Goal: Task Accomplishment & Management: Use online tool/utility

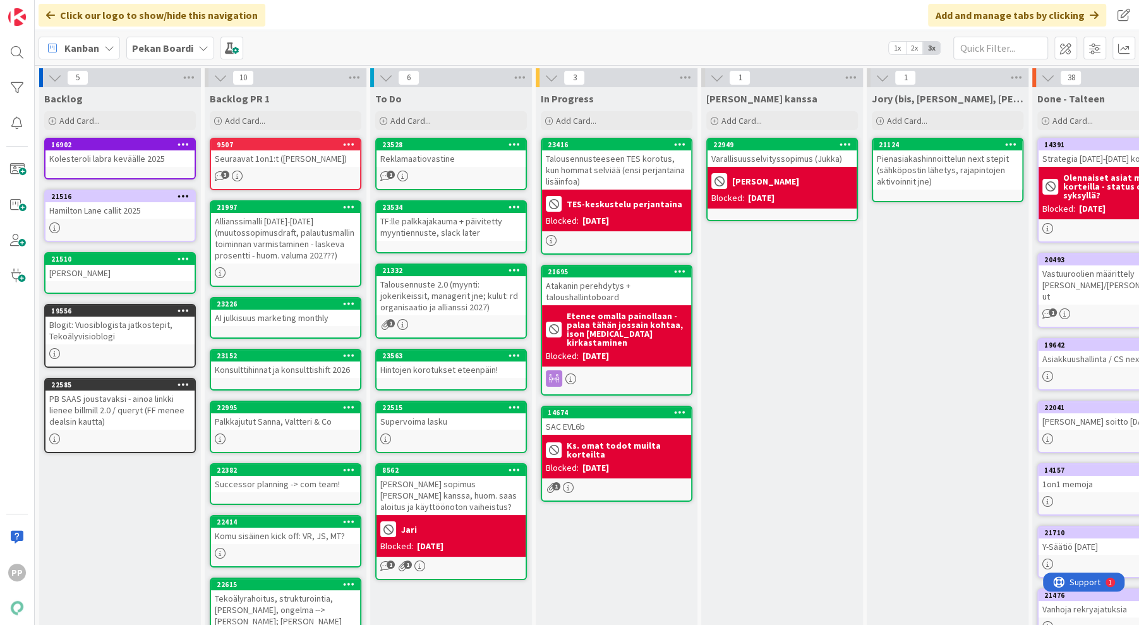
click at [781, 550] on div "[PERSON_NAME] kanssa Add Card... 22949 Varallisuusselvityssopimus ([PERSON_NAME…" at bounding box center [782, 477] width 162 height 781
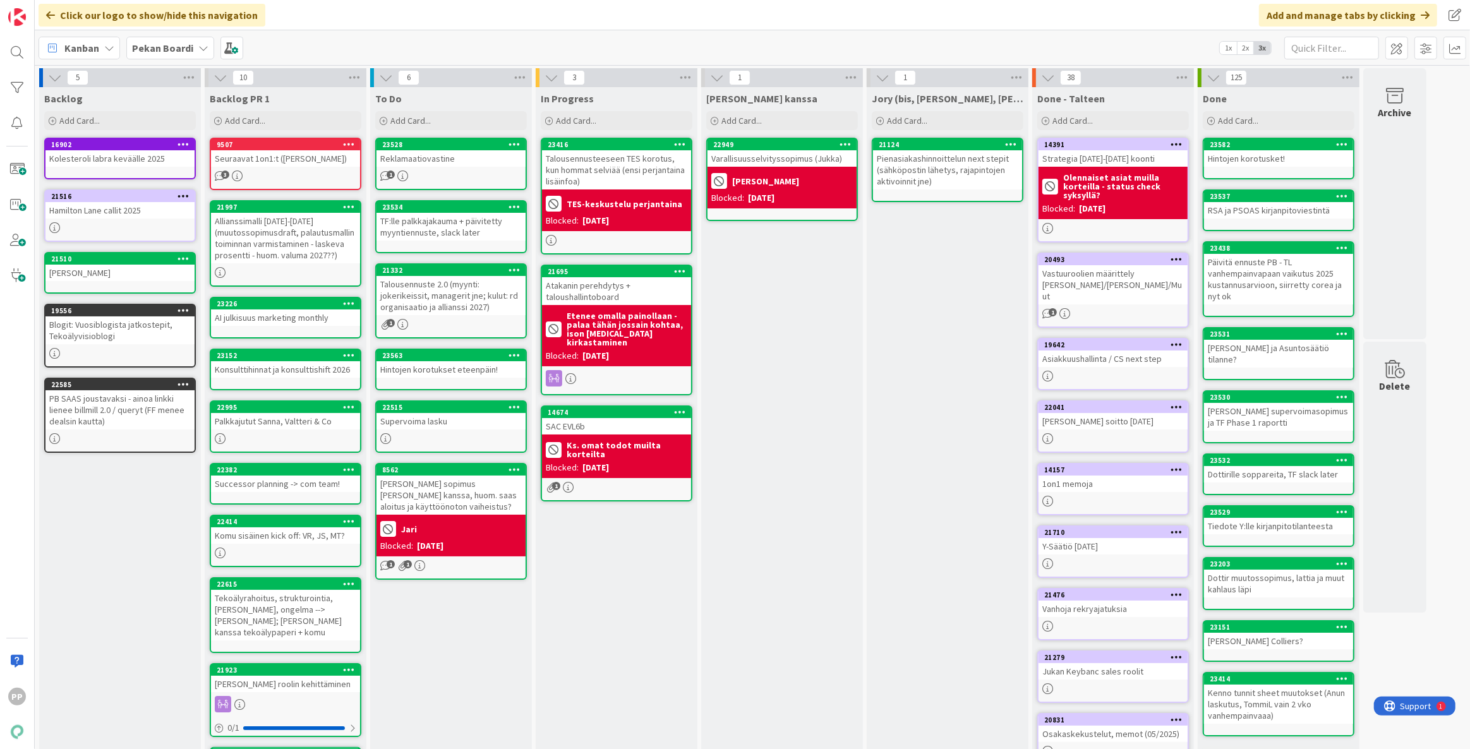
click at [786, 352] on div "[PERSON_NAME] kanssa Add Card... 22949 Varallisuusselvityssopimus ([PERSON_NAME…" at bounding box center [782, 477] width 162 height 781
click at [820, 614] on div "[PERSON_NAME] kanssa Add Card... 22949 Varallisuusselvityssopimus ([PERSON_NAME…" at bounding box center [782, 477] width 162 height 781
click at [620, 604] on div "In Progress Add Card... 23416 Talousennusteeseen TES korotus, kun hommat selviä…" at bounding box center [617, 477] width 162 height 781
click at [614, 593] on div "In Progress Add Card... 23416 Talousennusteeseen TES korotus, kun hommat selviä…" at bounding box center [617, 477] width 162 height 781
click at [338, 10] on div "Click our logo to show/hide this navigation Add and manage tabs by clicking" at bounding box center [752, 15] width 1435 height 30
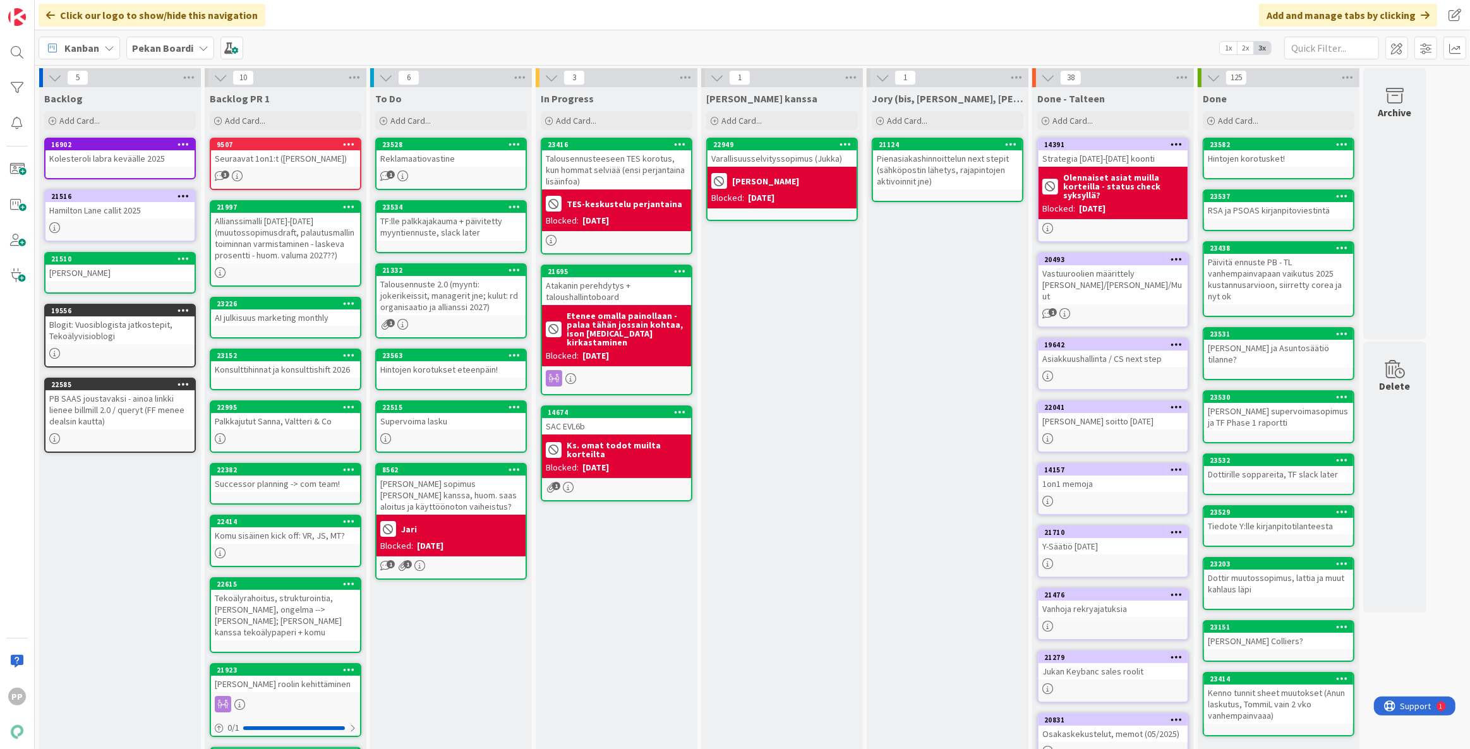
click at [302, 16] on div "Click our logo to show/hide this navigation Add and manage tabs by clicking" at bounding box center [752, 15] width 1435 height 30
click at [333, 9] on div "Click our logo to show/hide this navigation Add and manage tabs by clicking" at bounding box center [752, 15] width 1435 height 30
click at [656, 624] on div "In Progress Add Card... 23416 Talousennusteeseen TES korotus, kun hommat selviä…" at bounding box center [617, 477] width 162 height 781
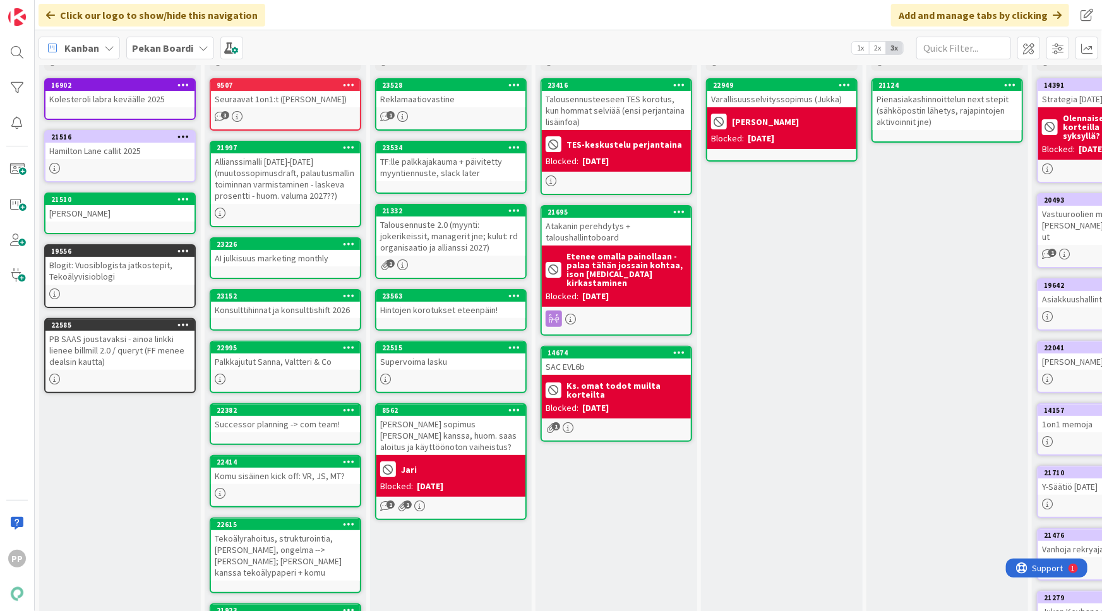
scroll to position [60, 0]
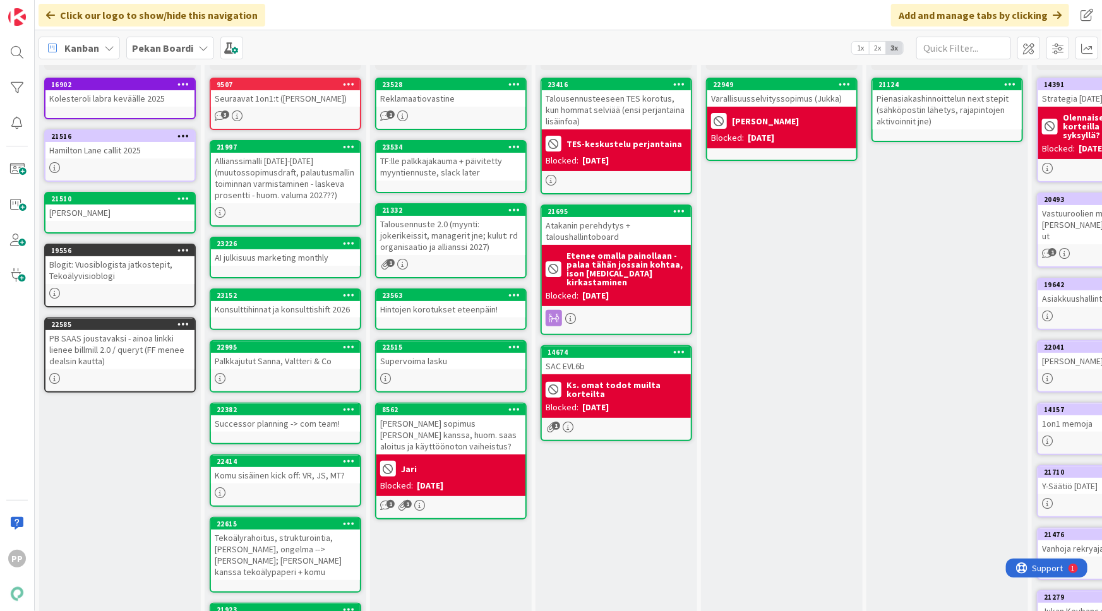
click at [675, 548] on div "In Progress Add Card... 23416 Talousennusteeseen TES korotus, kun hommat selviä…" at bounding box center [617, 417] width 162 height 781
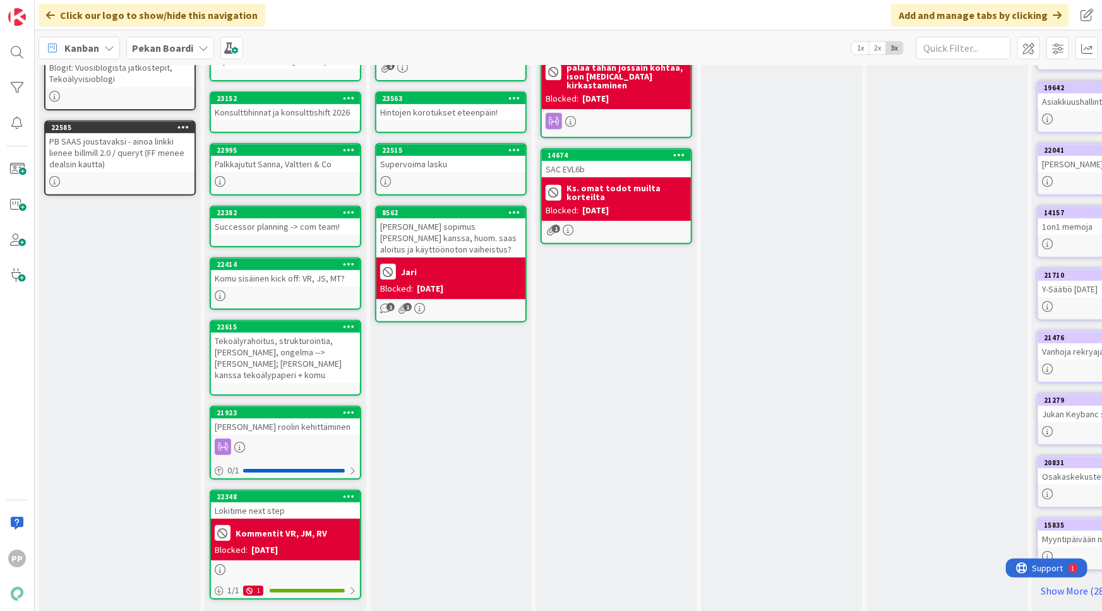
scroll to position [258, 0]
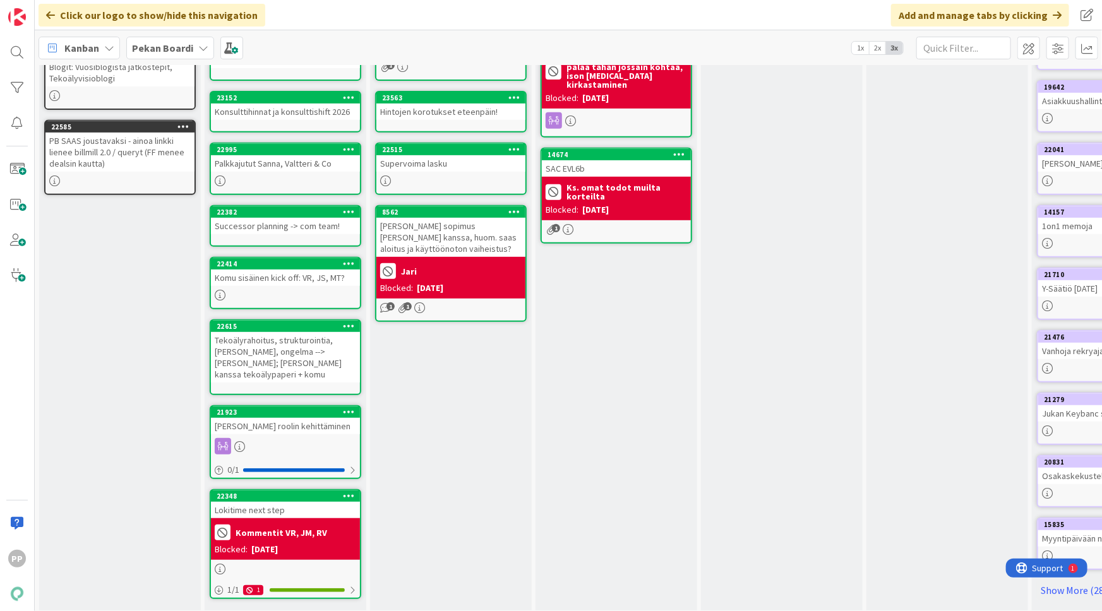
click at [629, 426] on div "In Progress Add Card... 23416 Talousennusteeseen TES korotus, kun hommat selviä…" at bounding box center [617, 219] width 162 height 781
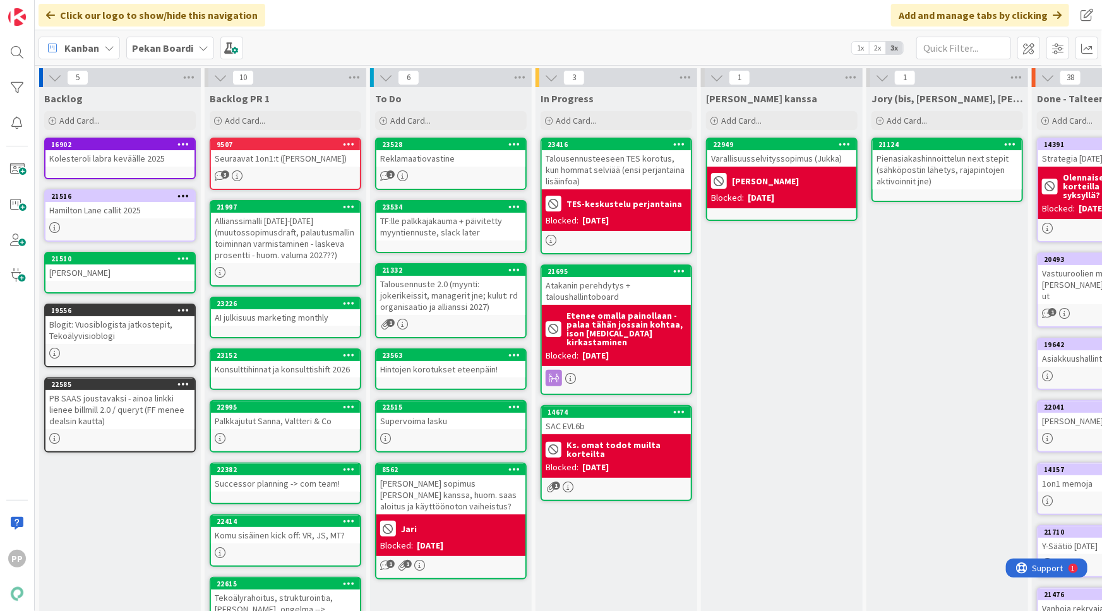
click at [617, 529] on div "In Progress Add Card... 23416 Talousennusteeseen TES korotus, kun hommat selviä…" at bounding box center [617, 477] width 162 height 781
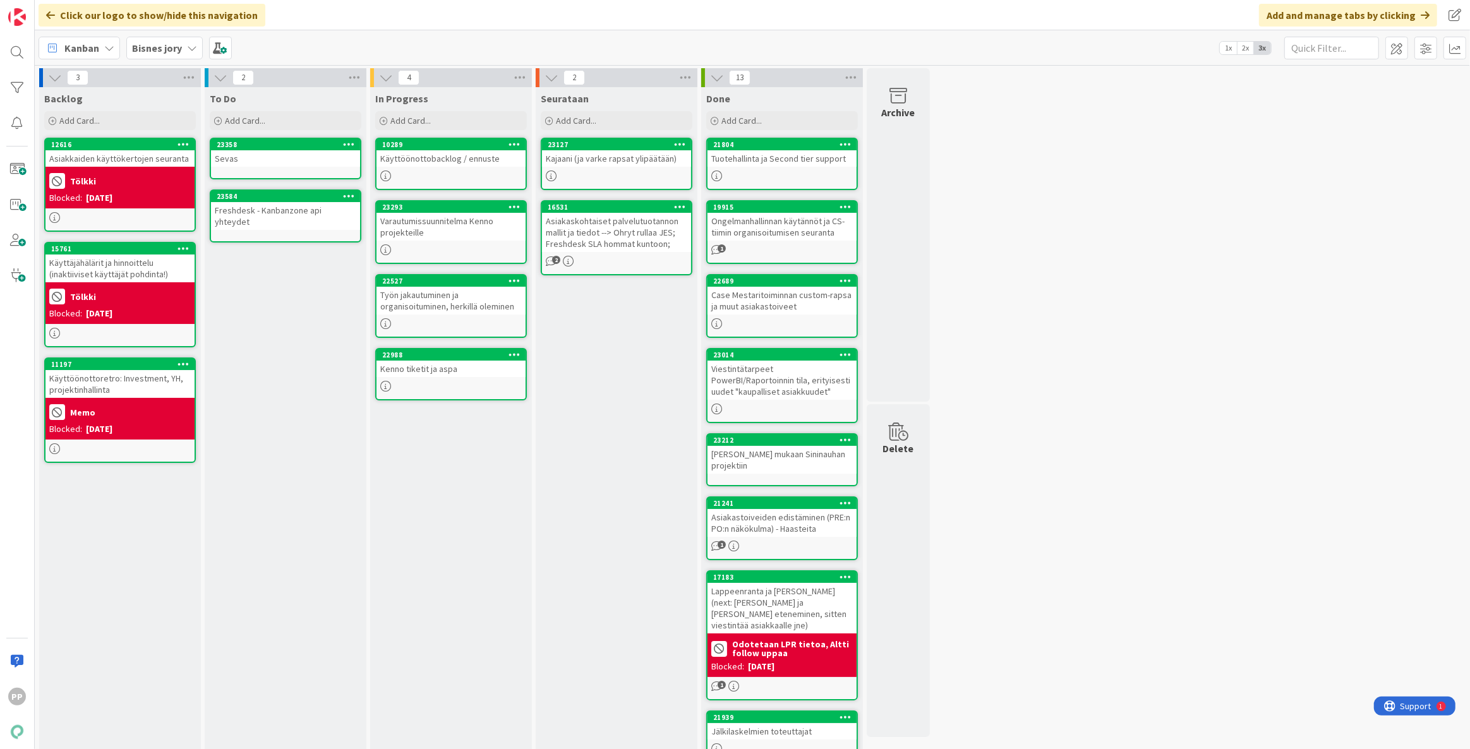
click at [470, 516] on div "In Progress Add Card... 10289 Käyttöönottobacklog / ennuste 23293 Varautumissuu…" at bounding box center [451, 535] width 162 height 897
click at [284, 122] on div "Add Card..." at bounding box center [286, 120] width 152 height 19
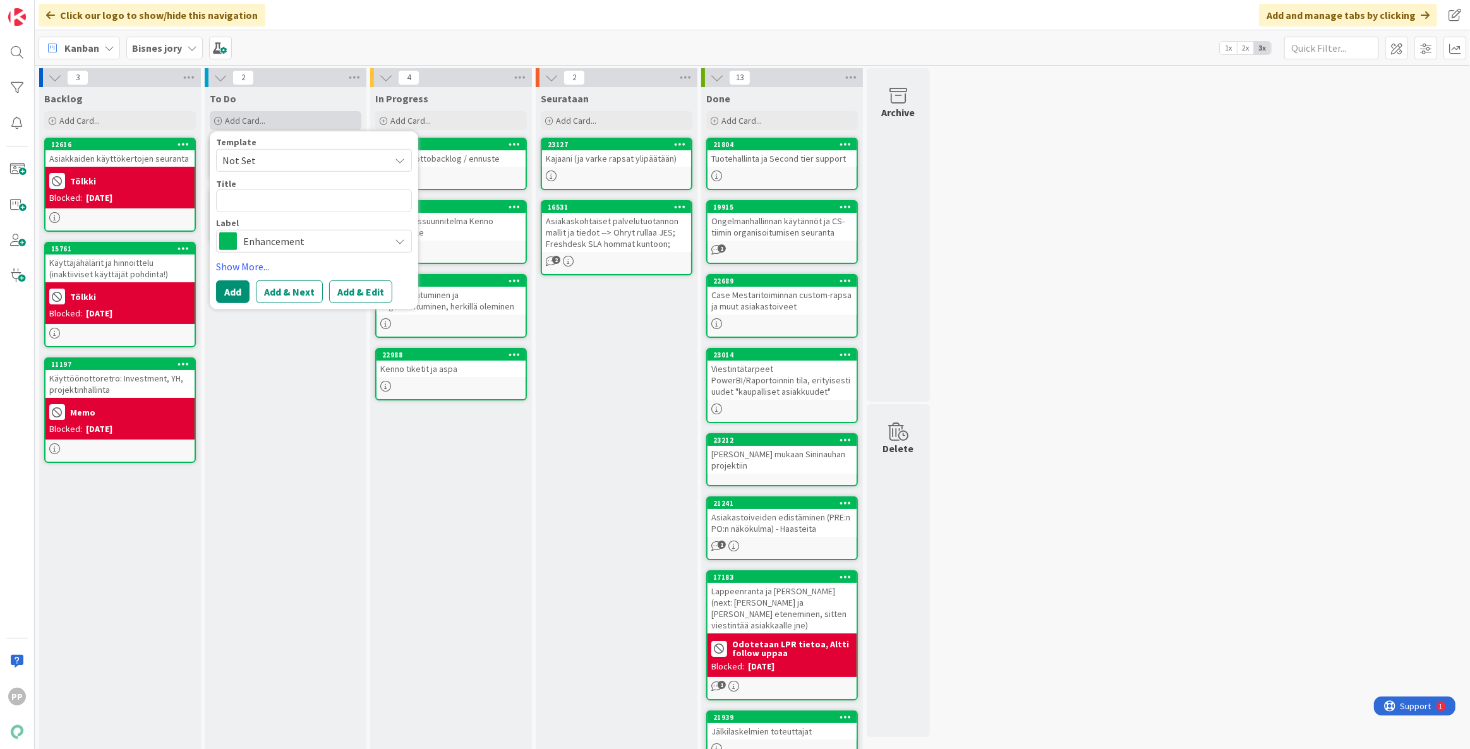
type textarea "x"
type textarea "H"
type textarea "x"
type textarea "Hi"
type textarea "x"
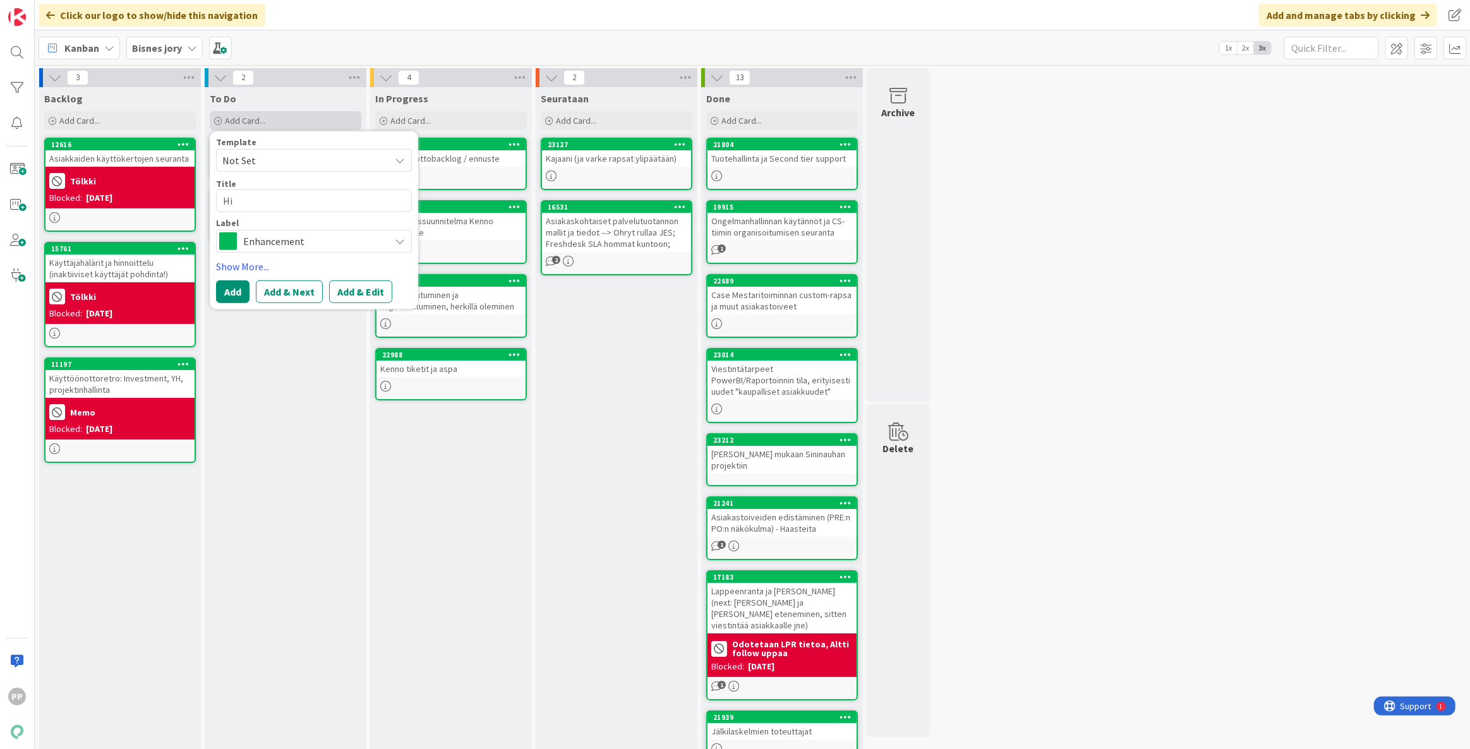
type textarea "Hin"
type textarea "x"
type textarea "Hint"
type textarea "x"
type textarea "Hinto"
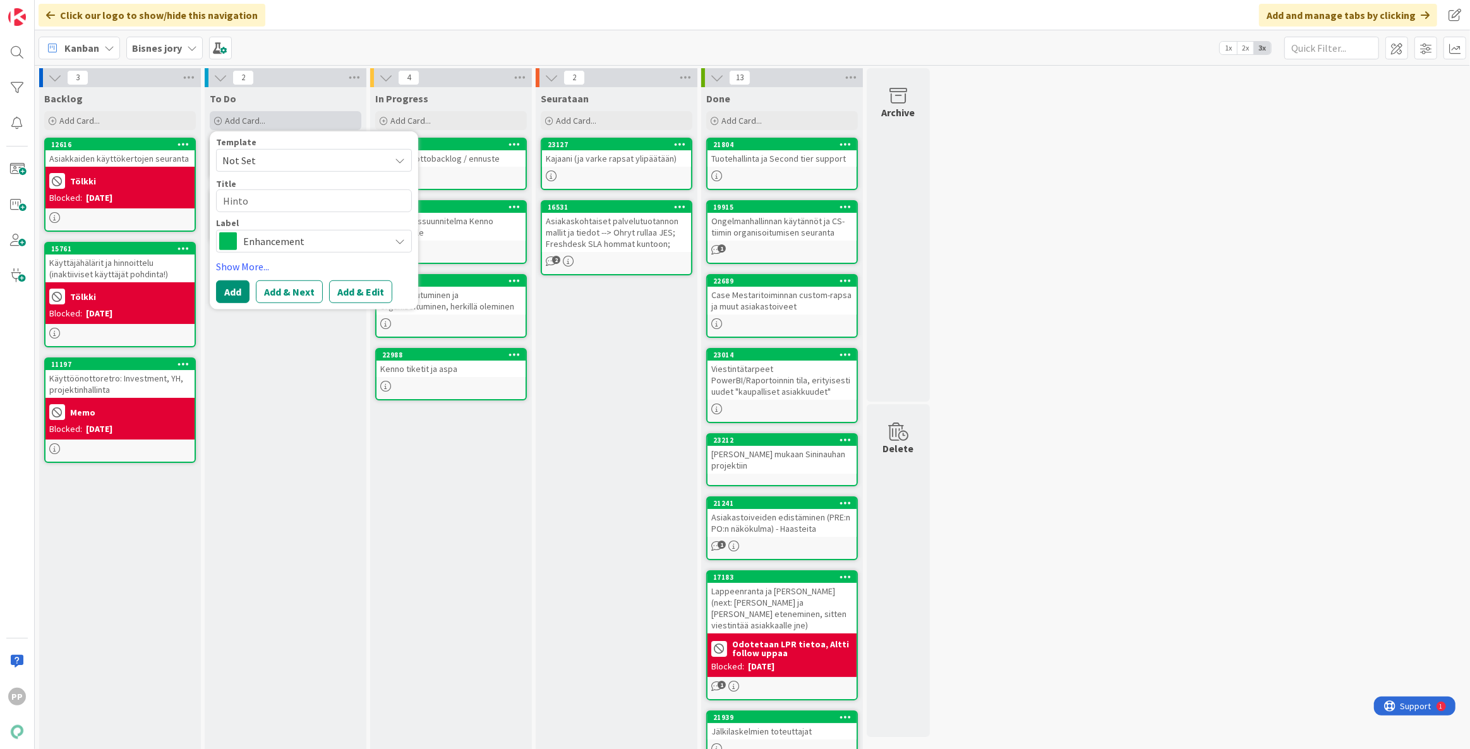
type textarea "x"
type textarea "Hintoj"
type textarea "x"
type textarea "Hintoje"
type textarea "x"
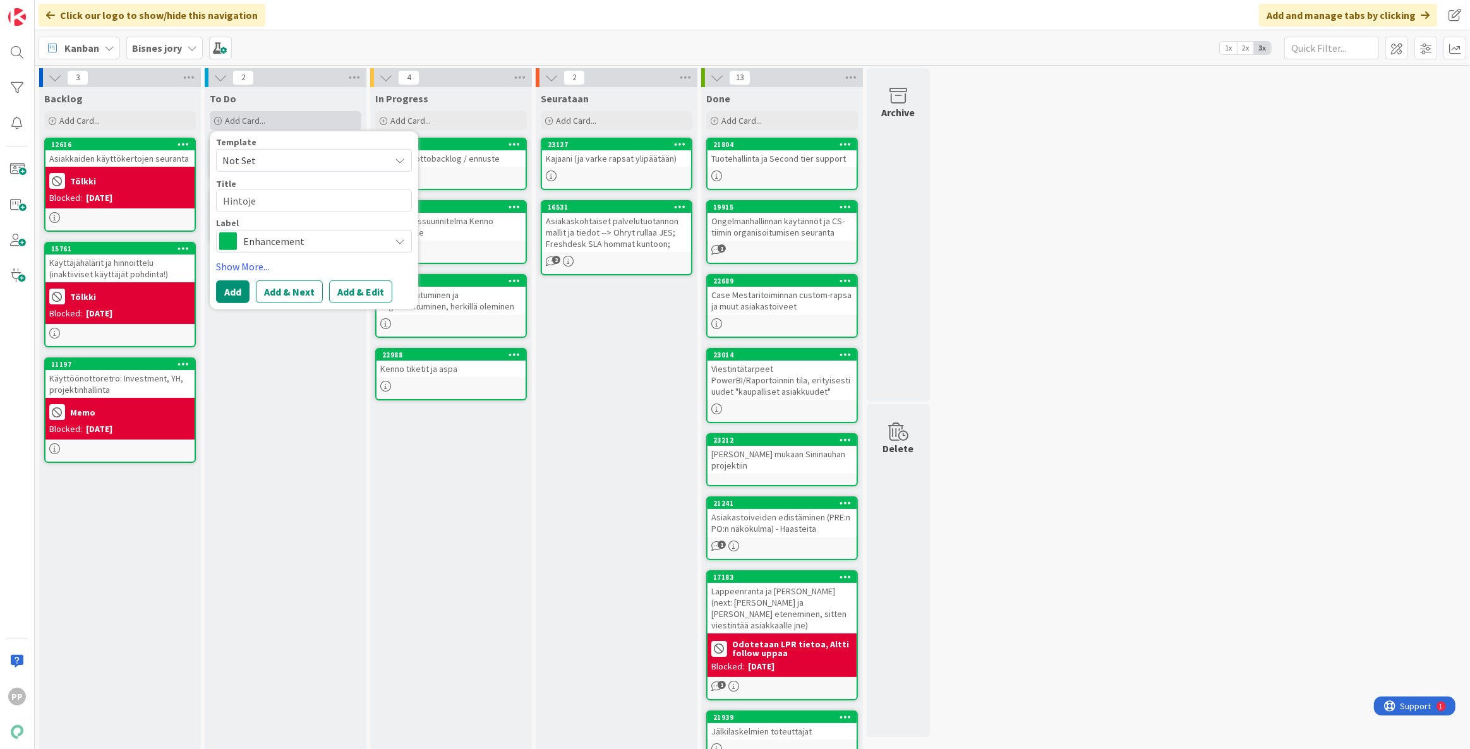
type textarea "Hintojen"
type textarea "x"
type textarea "Hintojen"
type textarea "x"
type textarea "Hintojen k"
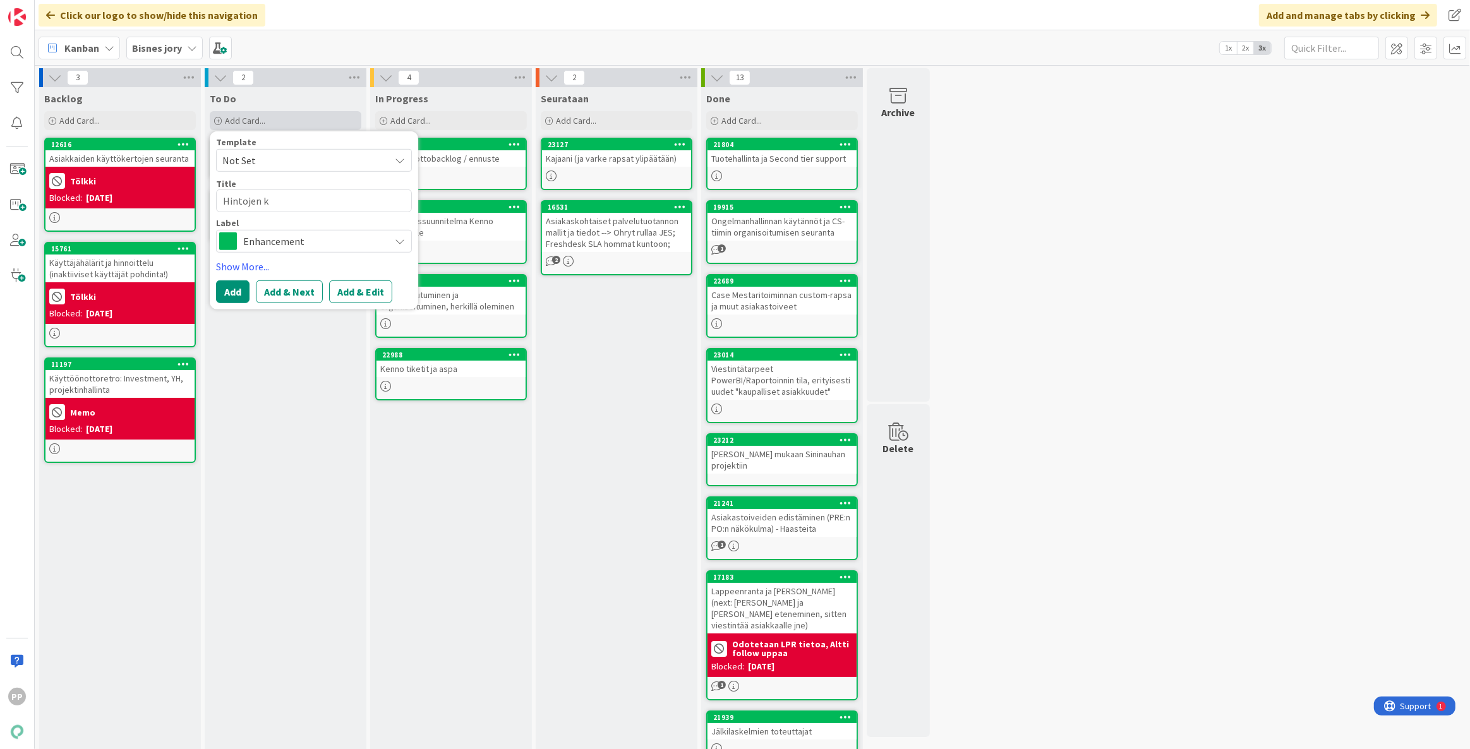
type textarea "x"
type textarea "Hintojen ko"
type textarea "x"
type textarea "Hintojen kor"
type textarea "x"
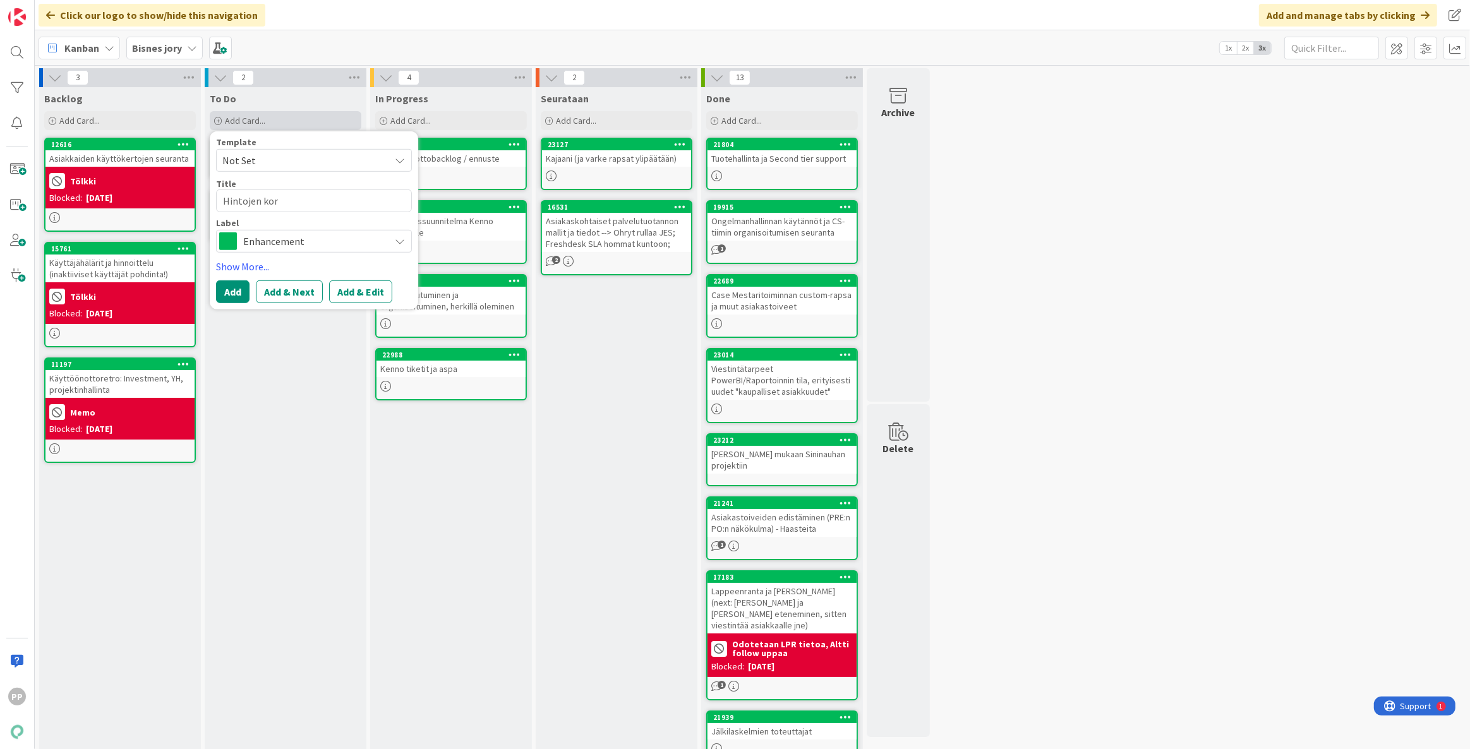
type textarea "Hintojen koro"
type textarea "x"
type textarea "Hintojen korot"
type textarea "x"
type textarea "Hintojen korotu"
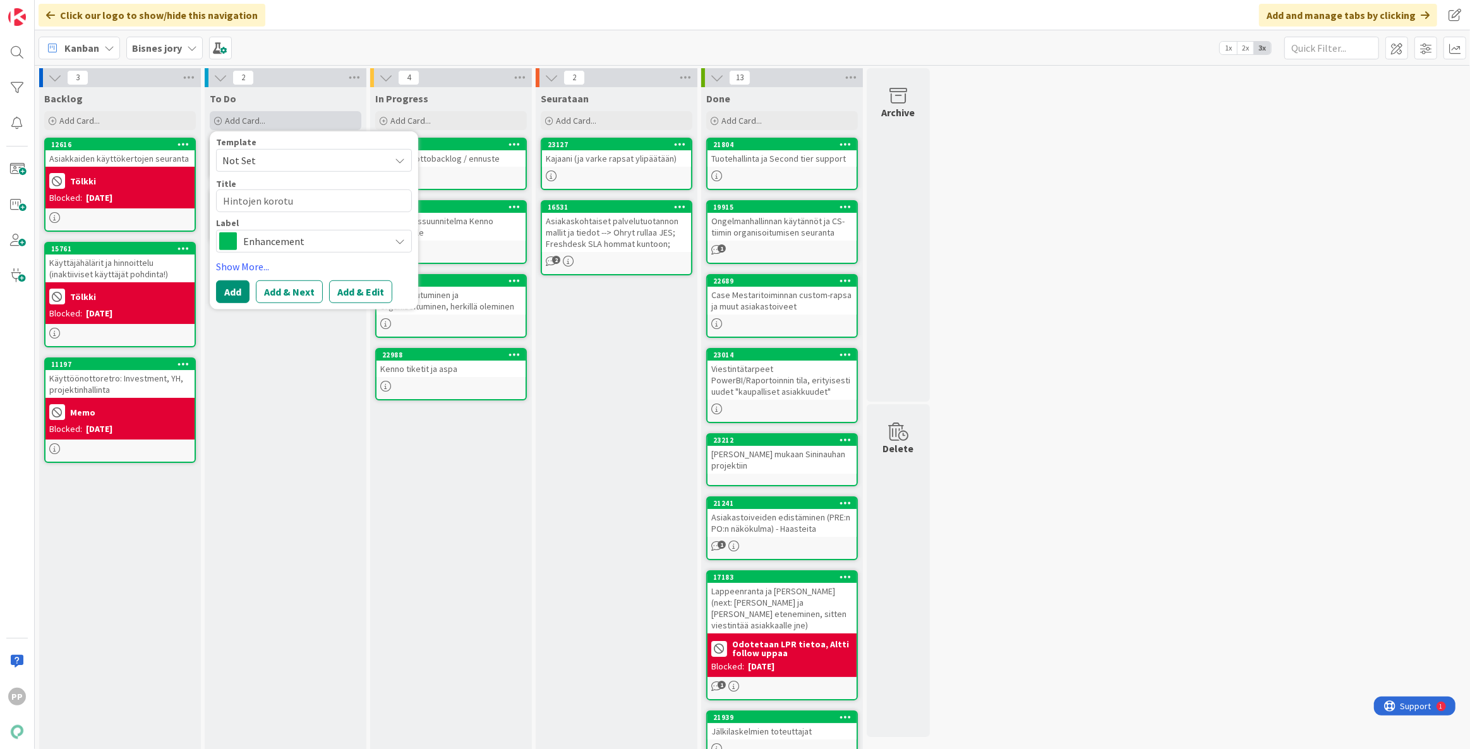
type textarea "x"
type textarea "Hintojen korotuk"
type textarea "x"
type textarea "Hintojen korotuks"
type textarea "x"
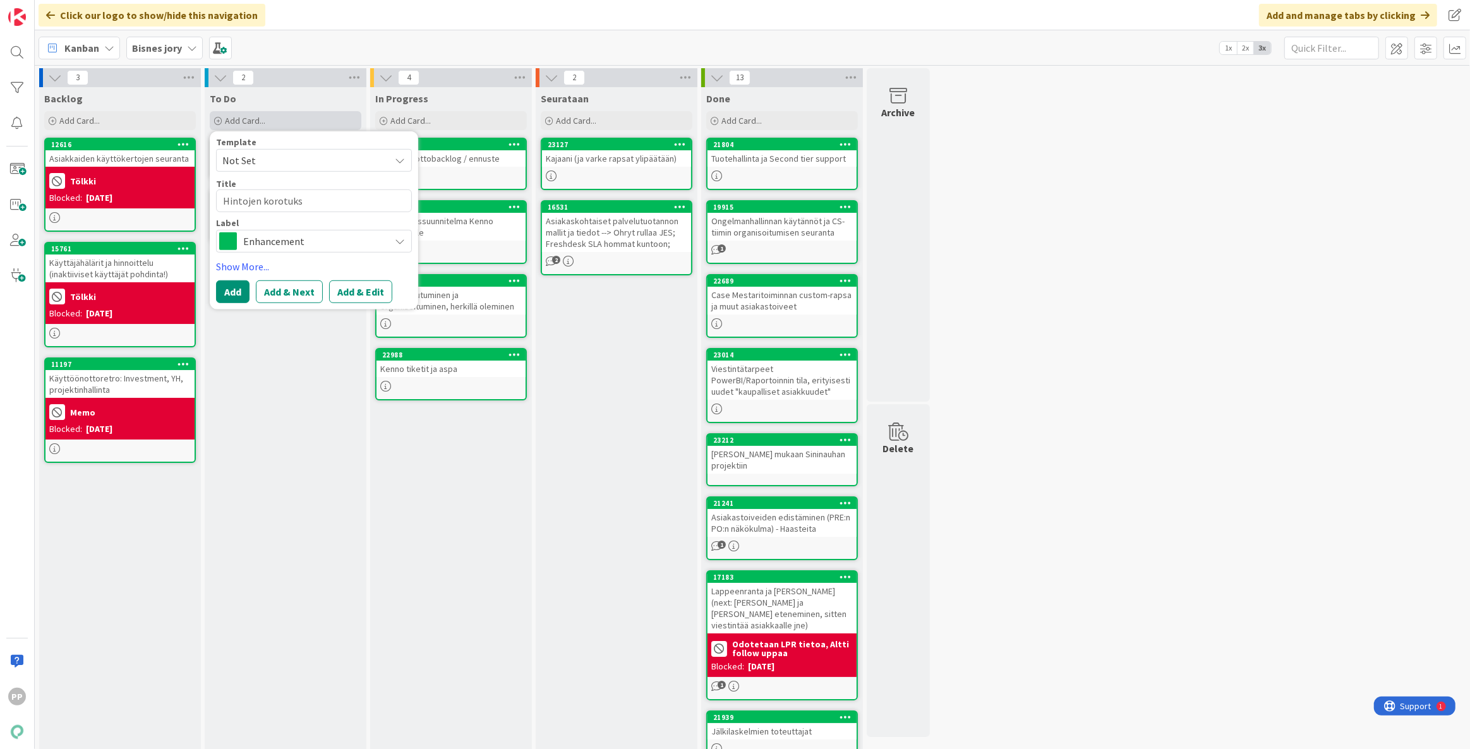
type textarea "Hintojen korotukse"
type textarea "x"
type textarea "Hintojen korotukset"
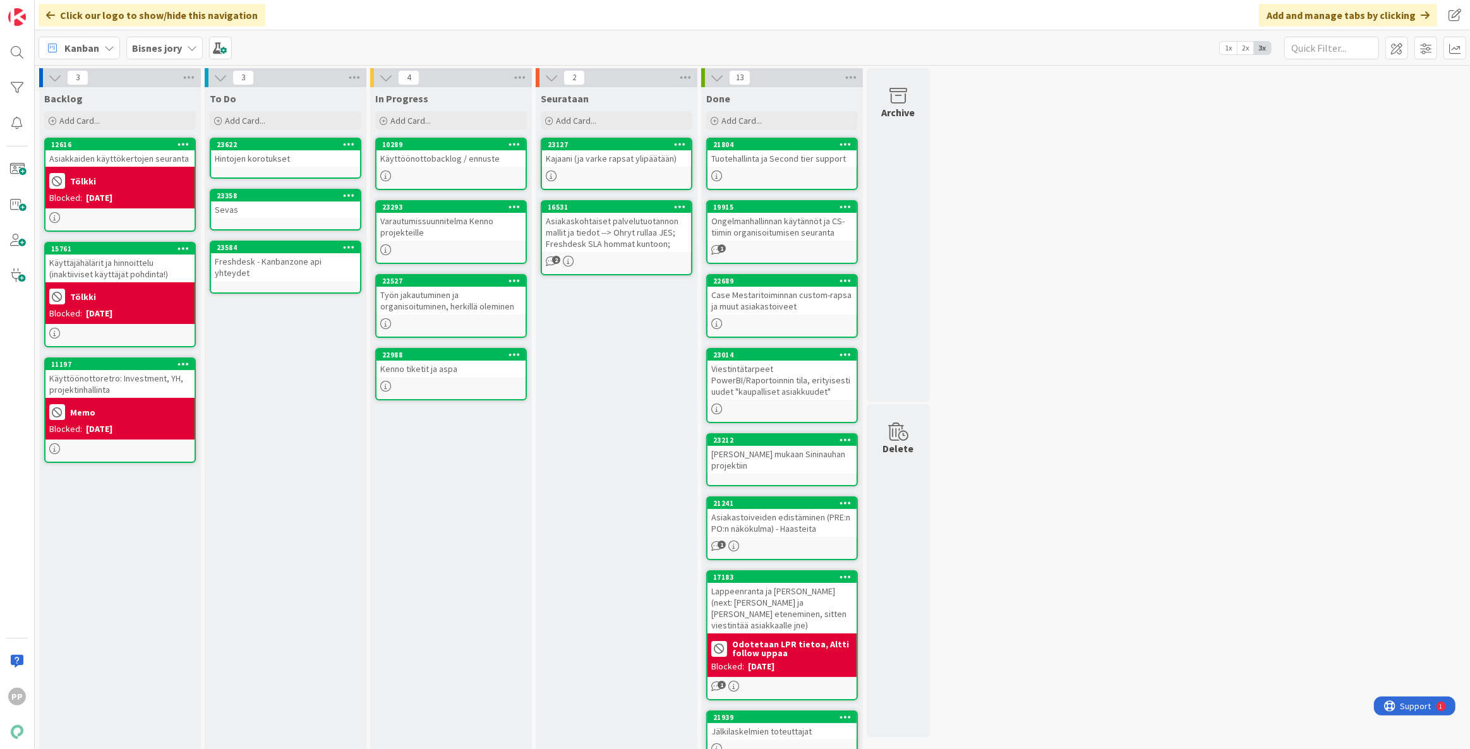
click at [337, 47] on div "Kanban Bisnes jory 1x 2x 3x" at bounding box center [752, 47] width 1435 height 35
click at [482, 505] on div "In Progress Add Card... 10289 Käyttöönottobacklog / ennuste 23293 Varautumissuu…" at bounding box center [451, 535] width 162 height 897
click at [477, 491] on div "In Progress Add Card... 10289 Käyttöönottobacklog / ennuste 23293 Varautumissuu…" at bounding box center [451, 535] width 162 height 897
click at [472, 493] on div "In Progress Add Card... 10289 Käyttöönottobacklog / ennuste 23293 Varautumissuu…" at bounding box center [451, 535] width 162 height 897
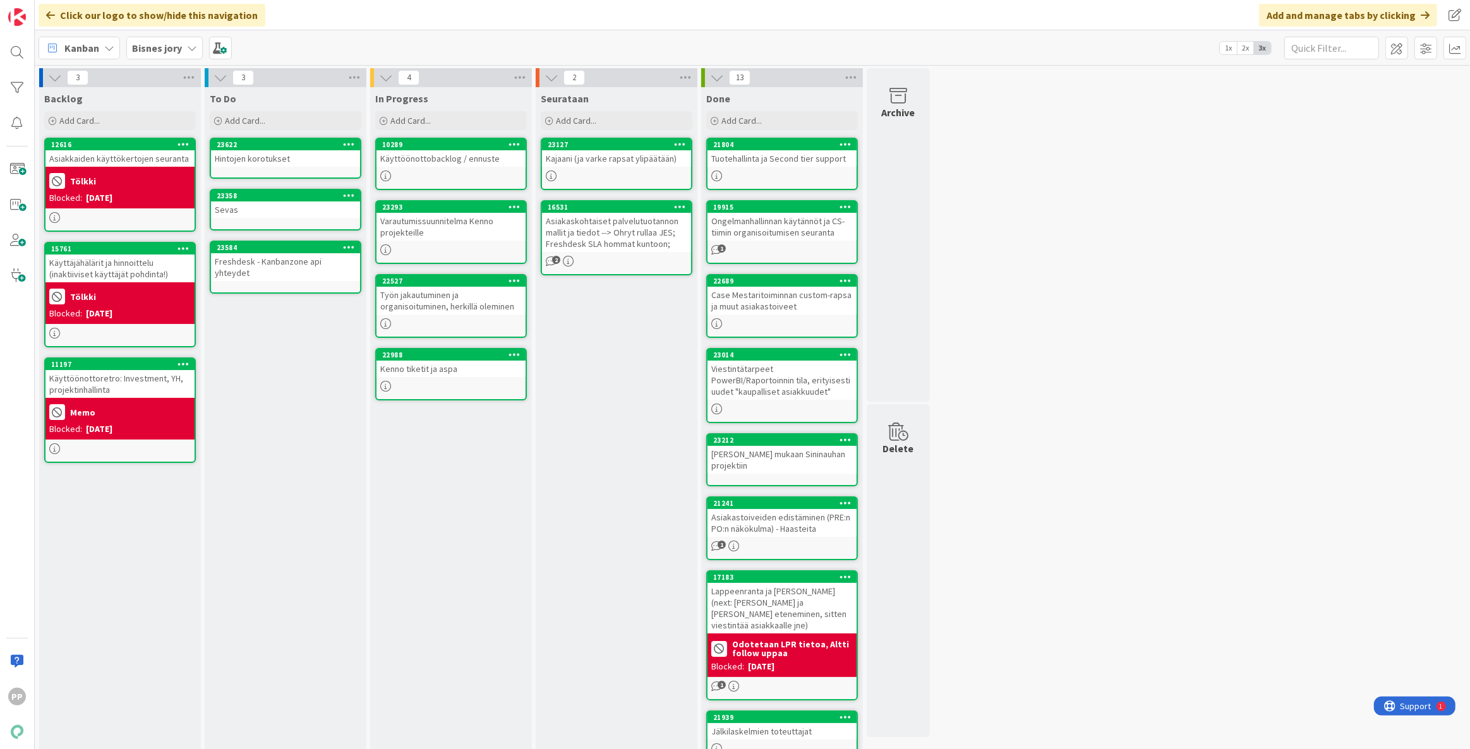
click at [1237, 366] on div "3 Backlog Add Card... 12616 Asiakkaiden käyttökertojen seuranta Tölkki Blocked:…" at bounding box center [752, 529] width 1430 height 922
click at [1219, 369] on div "3 Backlog Add Card... 12616 Asiakkaiden käyttökertojen seuranta Tölkki Blocked:…" at bounding box center [752, 529] width 1430 height 922
click at [1218, 369] on div "3 Backlog Add Card... 12616 Asiakkaiden käyttökertojen seuranta Tölkki Blocked:…" at bounding box center [752, 529] width 1430 height 922
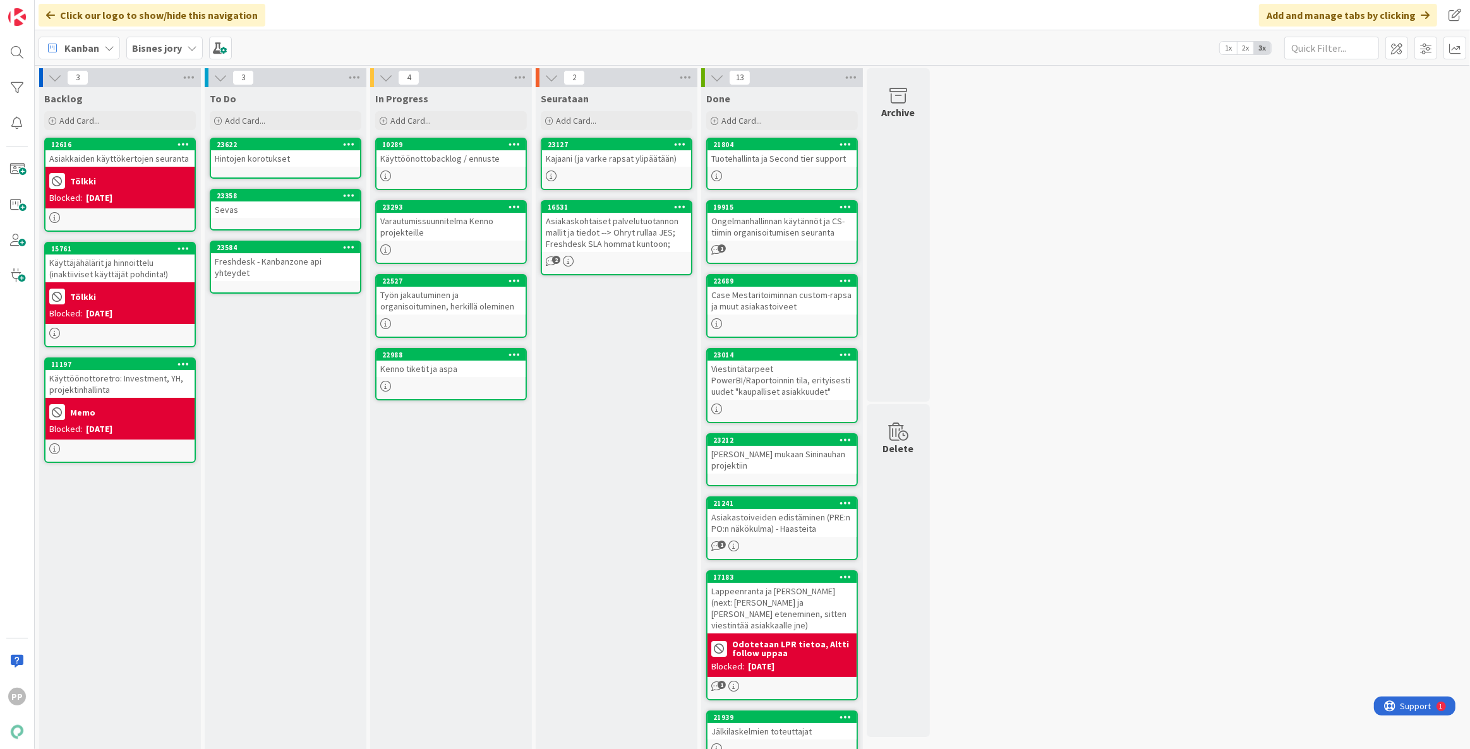
click at [1218, 369] on div "3 Backlog Add Card... 12616 Asiakkaiden käyttökertojen seuranta Tölkki Blocked:…" at bounding box center [752, 529] width 1430 height 922
click at [1216, 369] on div "3 Backlog Add Card... 12616 Asiakkaiden käyttökertojen seuranta Tölkki Blocked:…" at bounding box center [752, 529] width 1430 height 922
click at [1133, 404] on div "3 Backlog Add Card... 12616 Asiakkaiden käyttökertojen seuranta Tölkki Blocked:…" at bounding box center [752, 529] width 1430 height 922
click at [628, 683] on div "Seurataan Add Card... 23127 Kajaani (ja varke rapsat ylipäätään) 16531 Asiakask…" at bounding box center [617, 535] width 162 height 897
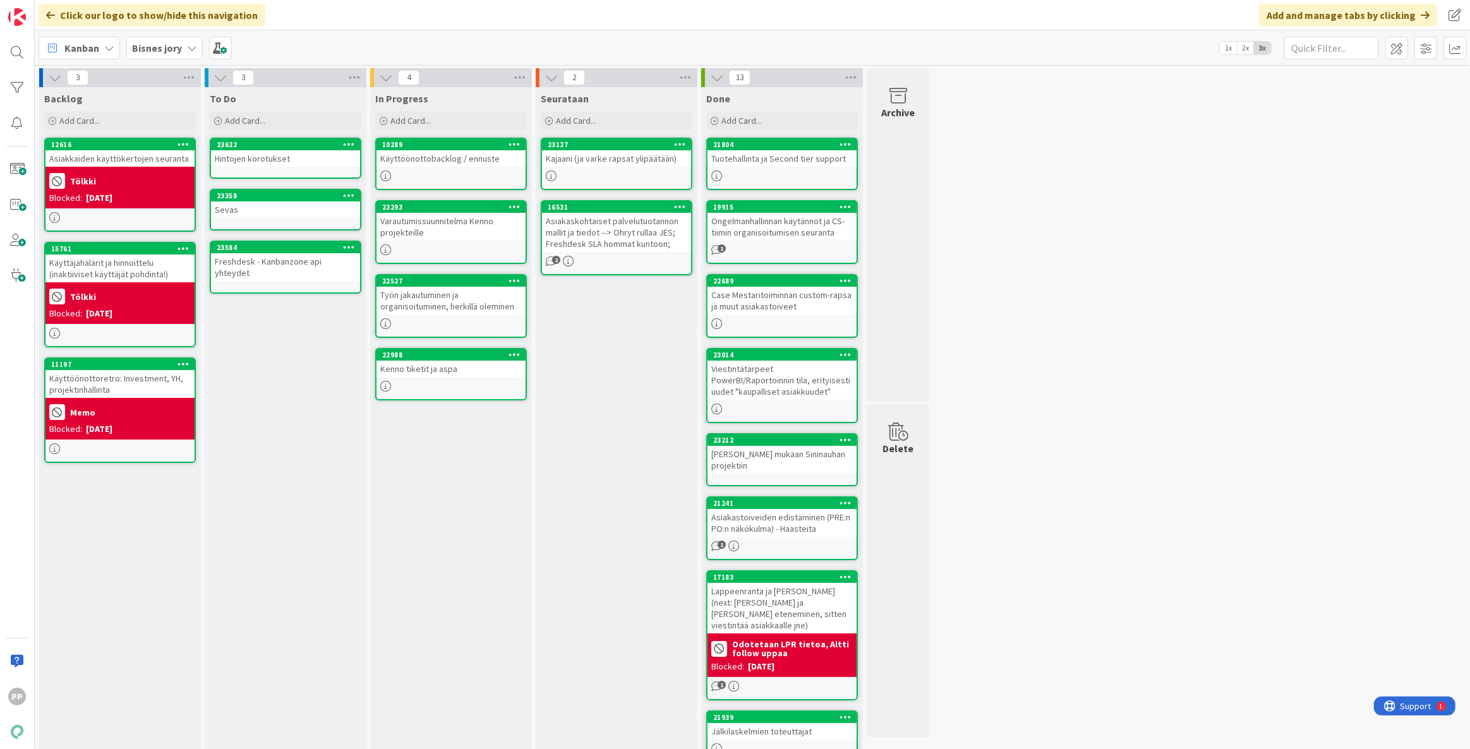
click at [1194, 622] on div "3 Backlog Add Card... 12616 Asiakkaiden käyttökertojen seuranta Tölkki Blocked:…" at bounding box center [752, 529] width 1430 height 922
click at [293, 511] on div "To Do Add Card... Template Not Set Title 0 / 128 Label Enhancement Show More...…" at bounding box center [286, 535] width 162 height 897
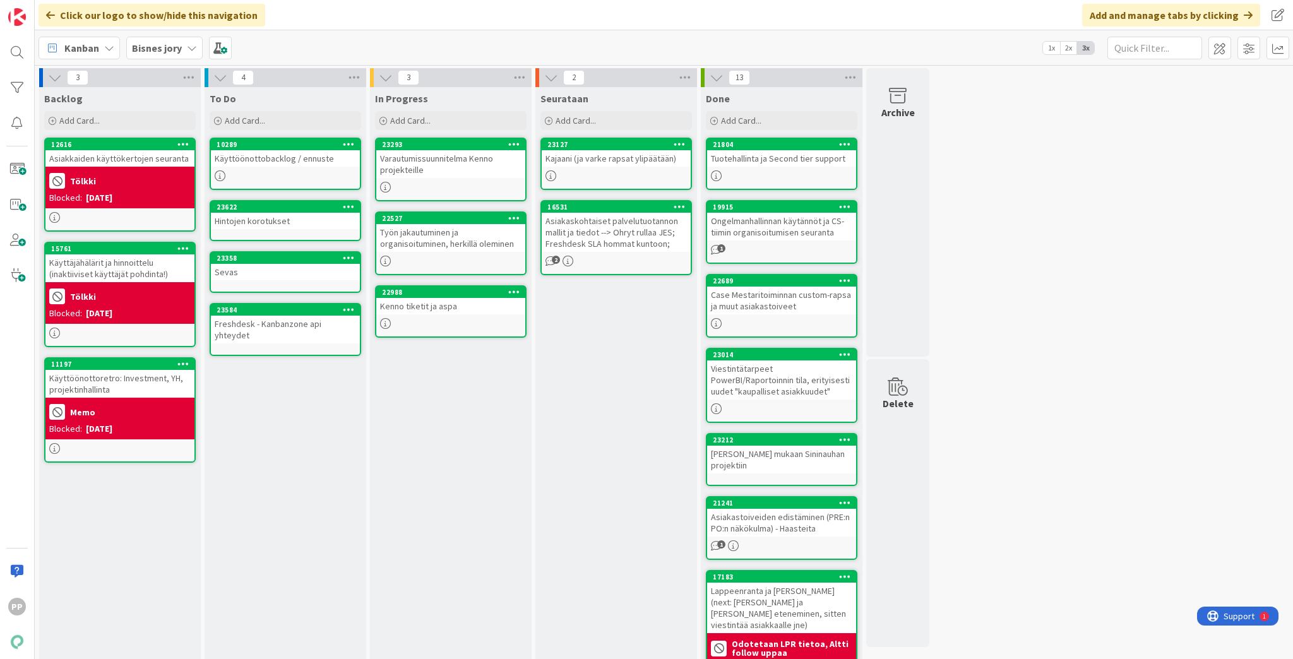
click at [433, 391] on div "In Progress Add Card... 23293 Varautumissuunnitelma Kenno projekteille 22527 Ty…" at bounding box center [451, 535] width 162 height 897
click at [473, 445] on div "In Progress Add Card... 23293 Varautumissuunnitelma Kenno projekteille 22527 Ty…" at bounding box center [451, 535] width 162 height 897
click at [491, 161] on div "Varautumissuunnitelma Kenno projekteille" at bounding box center [450, 164] width 149 height 28
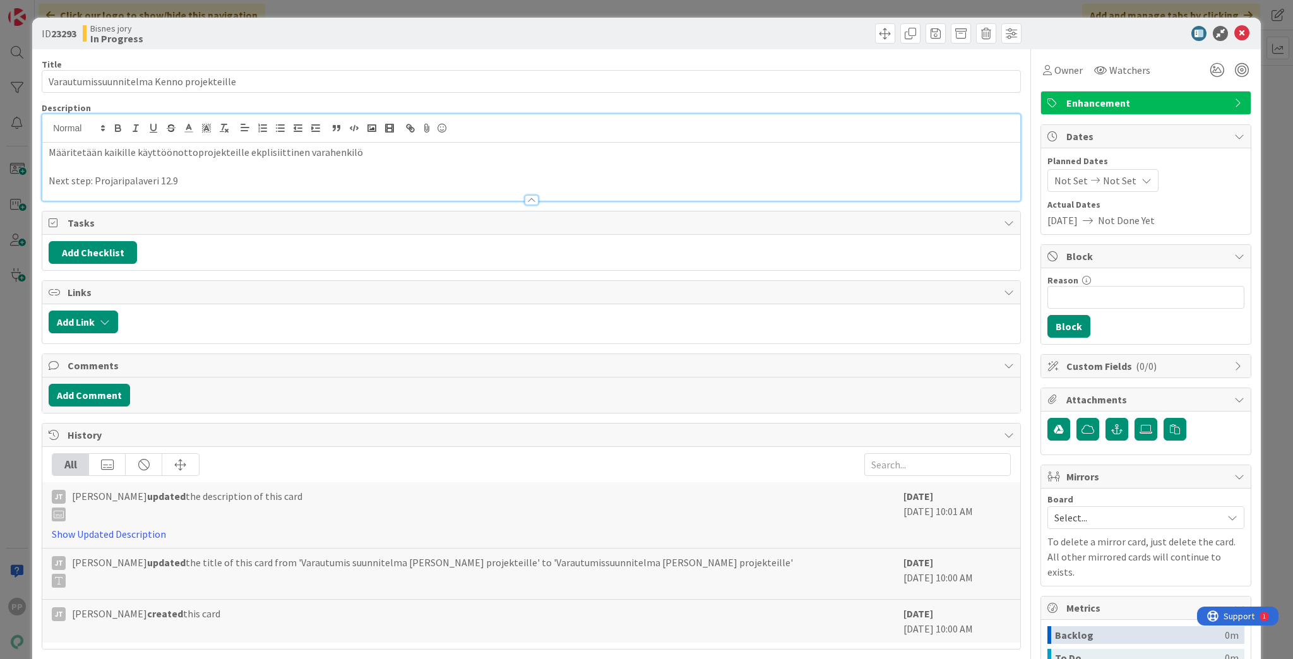
click at [460, 140] on div "Määritetään kaikille käyttöönottoprojekteille ekplisiittinen varahenkilö Next s…" at bounding box center [531, 157] width 978 height 87
click at [16, 192] on div "ID 23293 Bisnes jory In Progress Title 40 / 128 Varautumissuunnitelma Kenno pro…" at bounding box center [646, 329] width 1293 height 659
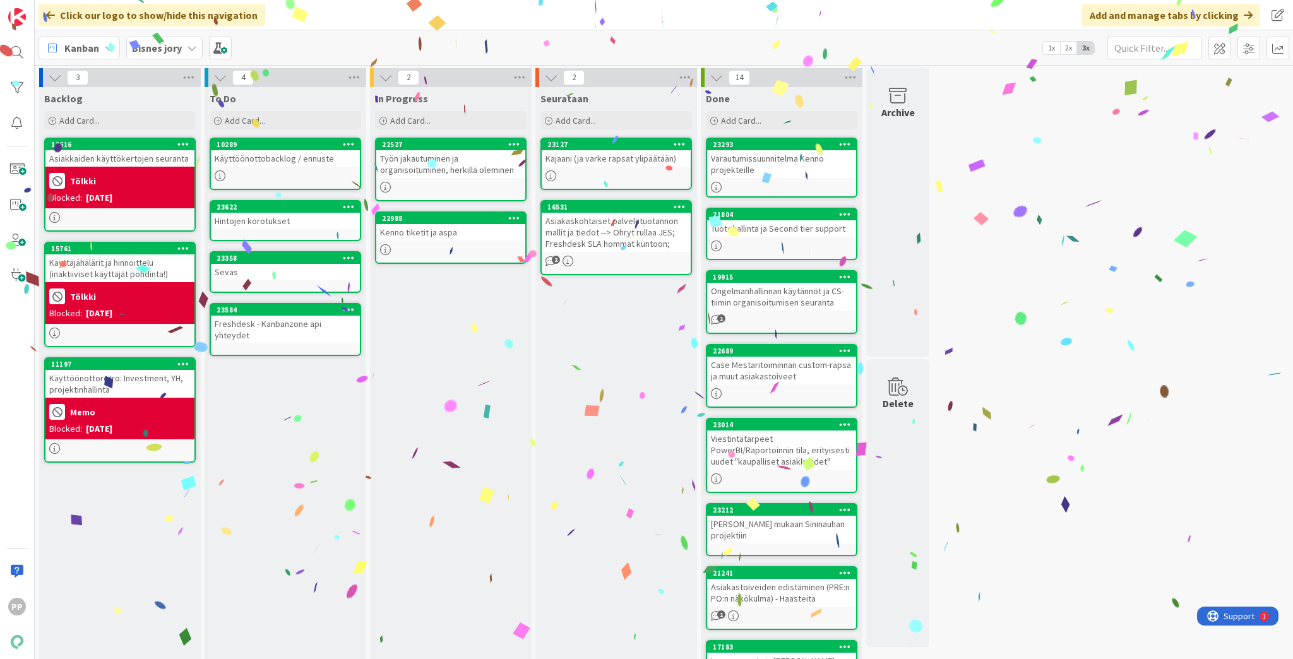
click at [481, 333] on div "In Progress Add Card... 22527 Työn jakautuminen ja organisoituminen, herkillä o…" at bounding box center [451, 506] width 162 height 838
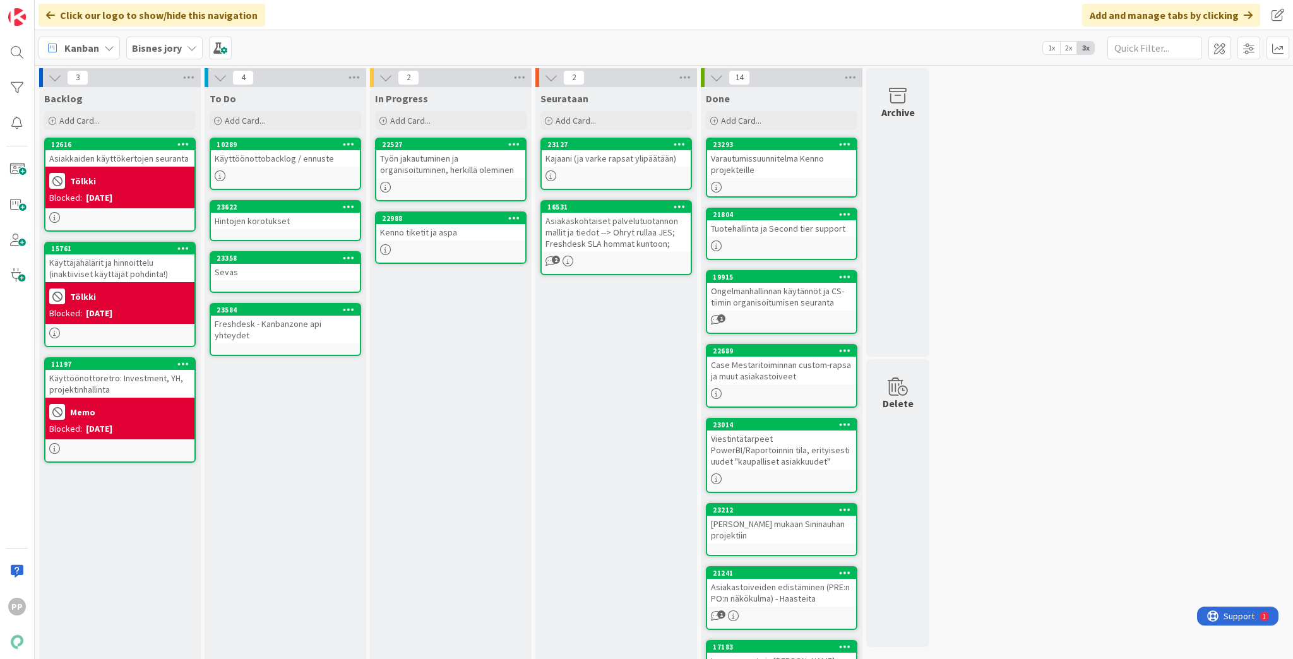
click at [470, 344] on div "In Progress Add Card... 22527 Työn jakautuminen ja organisoituminen, herkillä o…" at bounding box center [451, 506] width 162 height 838
click at [458, 327] on div "In Progress Add Card... 22527 Työn jakautuminen ja organisoituminen, herkillä o…" at bounding box center [451, 506] width 162 height 838
click at [452, 318] on div "In Progress Add Card... 22527 Työn jakautuminen ja organisoituminen, herkillä o…" at bounding box center [451, 506] width 162 height 838
click at [469, 246] on div at bounding box center [450, 249] width 149 height 11
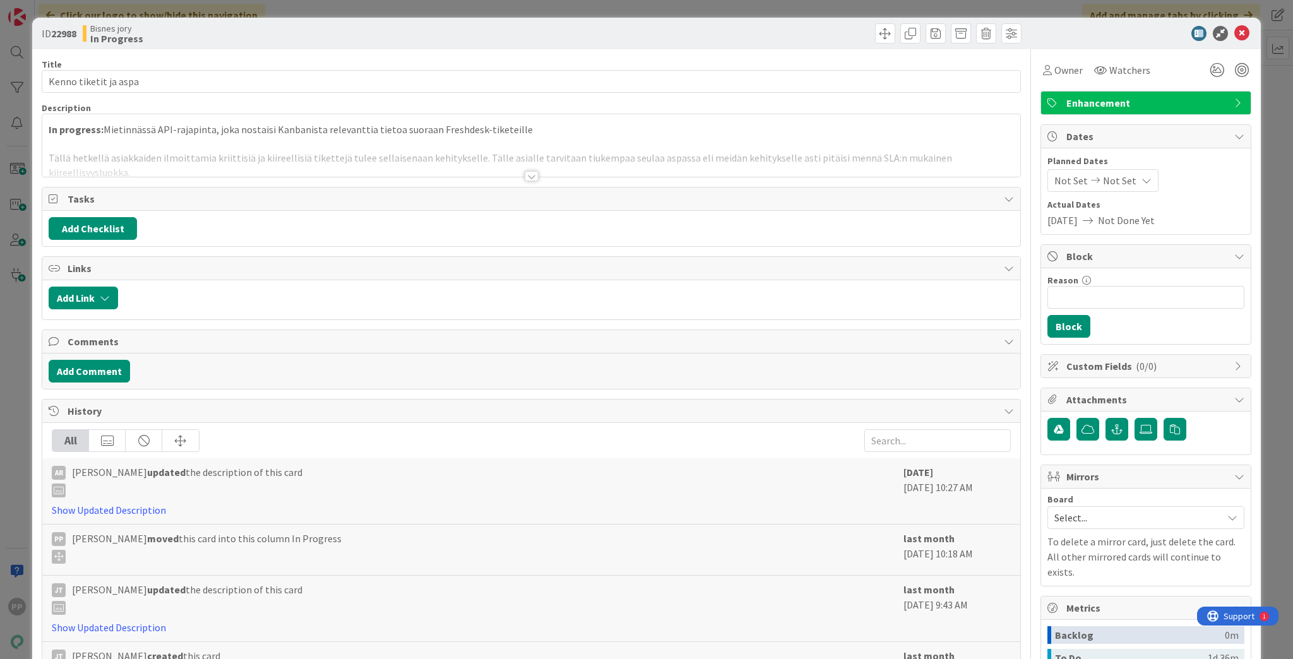
click at [333, 137] on p at bounding box center [532, 144] width 966 height 15
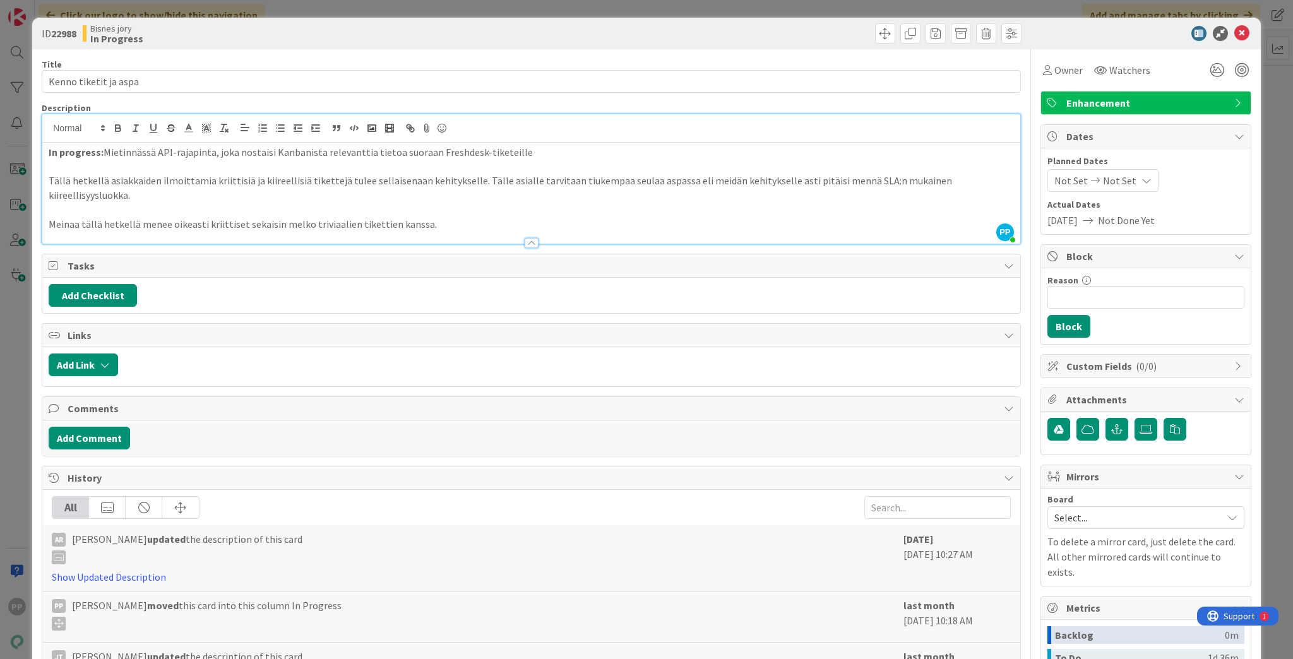
click at [304, 9] on div "ID 22988 Bisnes jory In Progress Title 21 / 128 Kenno tiketit ja aspa Descripti…" at bounding box center [646, 329] width 1293 height 659
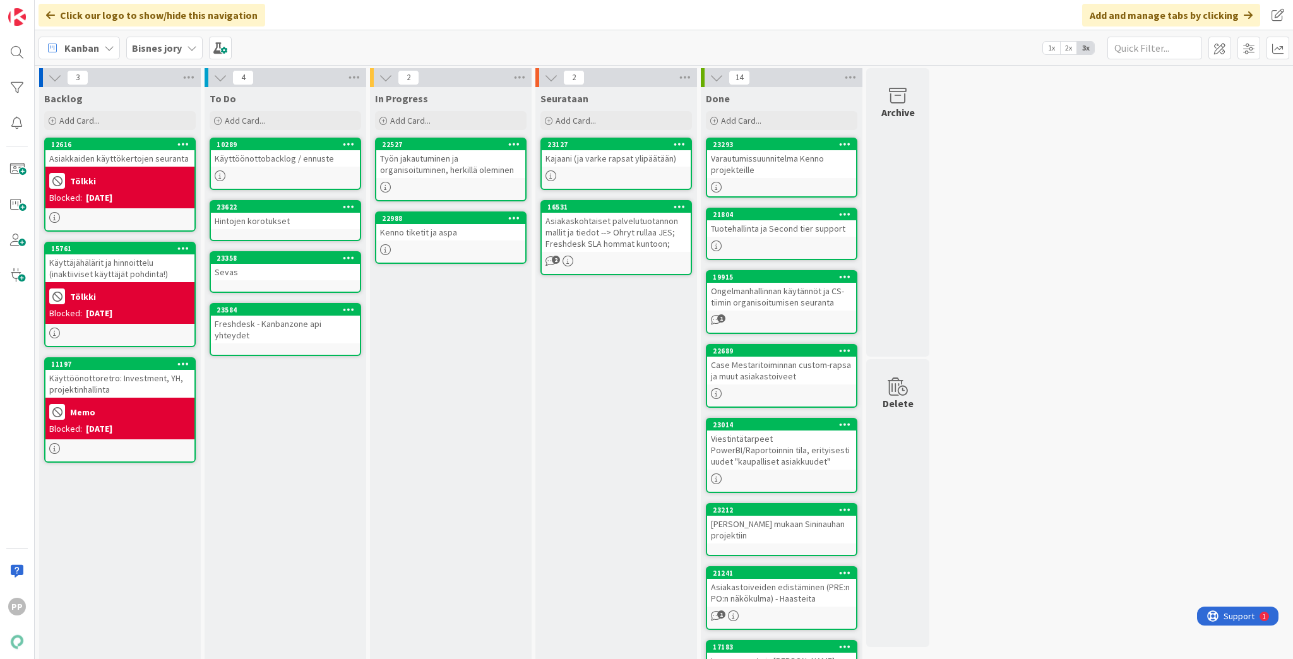
click at [462, 344] on div "In Progress Add Card... 22527 Työn jakautuminen ja organisoituminen, herkillä o…" at bounding box center [451, 506] width 162 height 838
click at [456, 228] on div "Kenno tiketit ja aspa" at bounding box center [450, 232] width 149 height 16
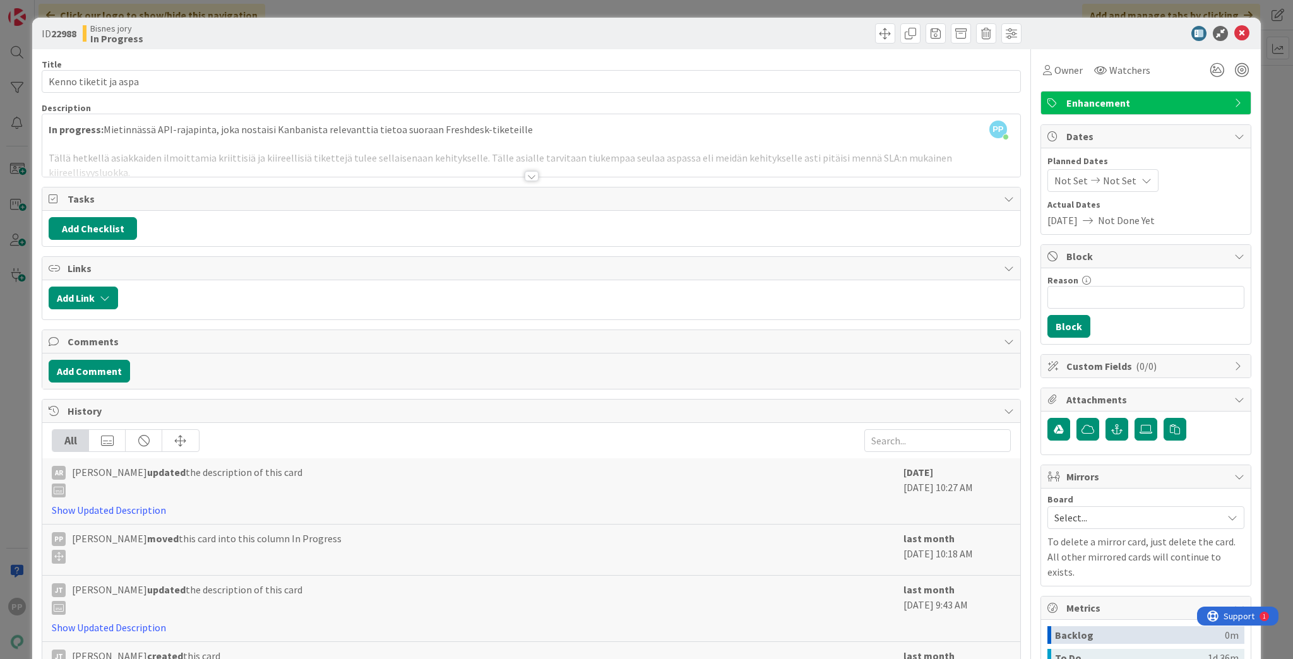
click at [441, 150] on div at bounding box center [531, 161] width 978 height 32
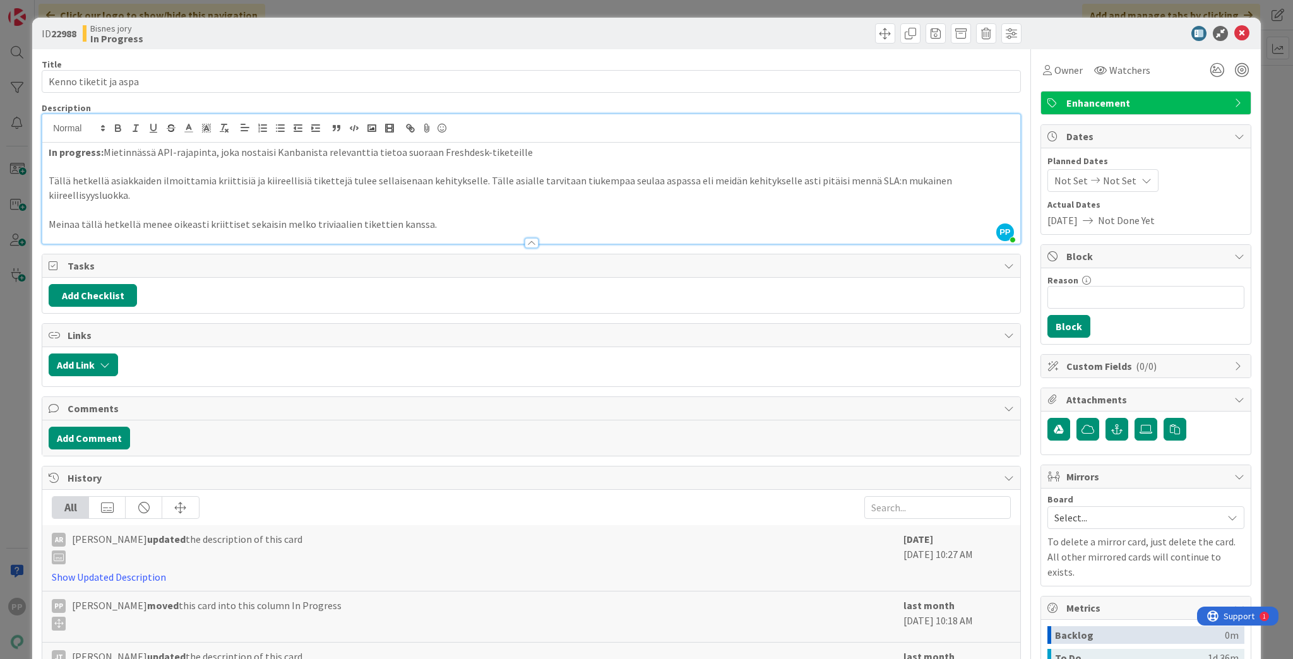
click at [441, 150] on p "In progress: Mietinnässä API-rajapinta, joka nostaisi Kanbanista relevanttia ti…" at bounding box center [532, 152] width 966 height 15
click at [385, 14] on div "ID 22988 Bisnes jory In Progress Title 21 / 128 Kenno tiketit ja aspa Descripti…" at bounding box center [646, 329] width 1293 height 659
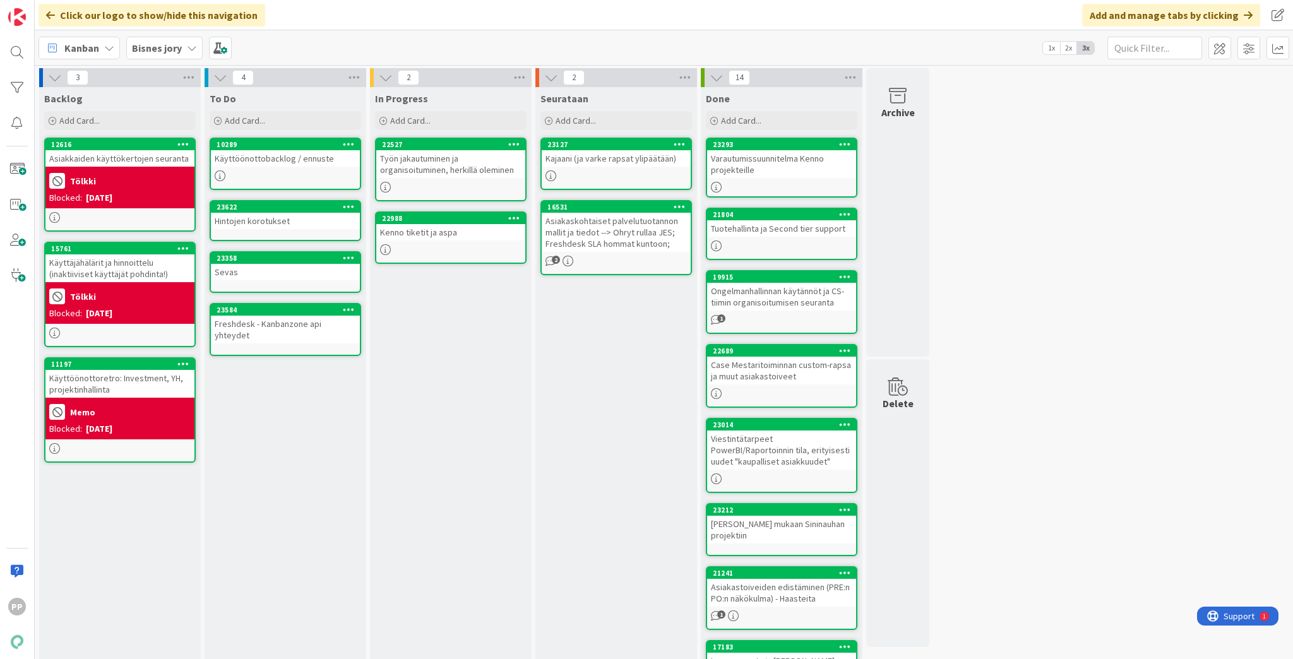
click at [612, 369] on div "Seurataan Add Card... 23127 Kajaani (ja varke rapsat ylipäätään) 16531 Asiakask…" at bounding box center [617, 506] width 162 height 838
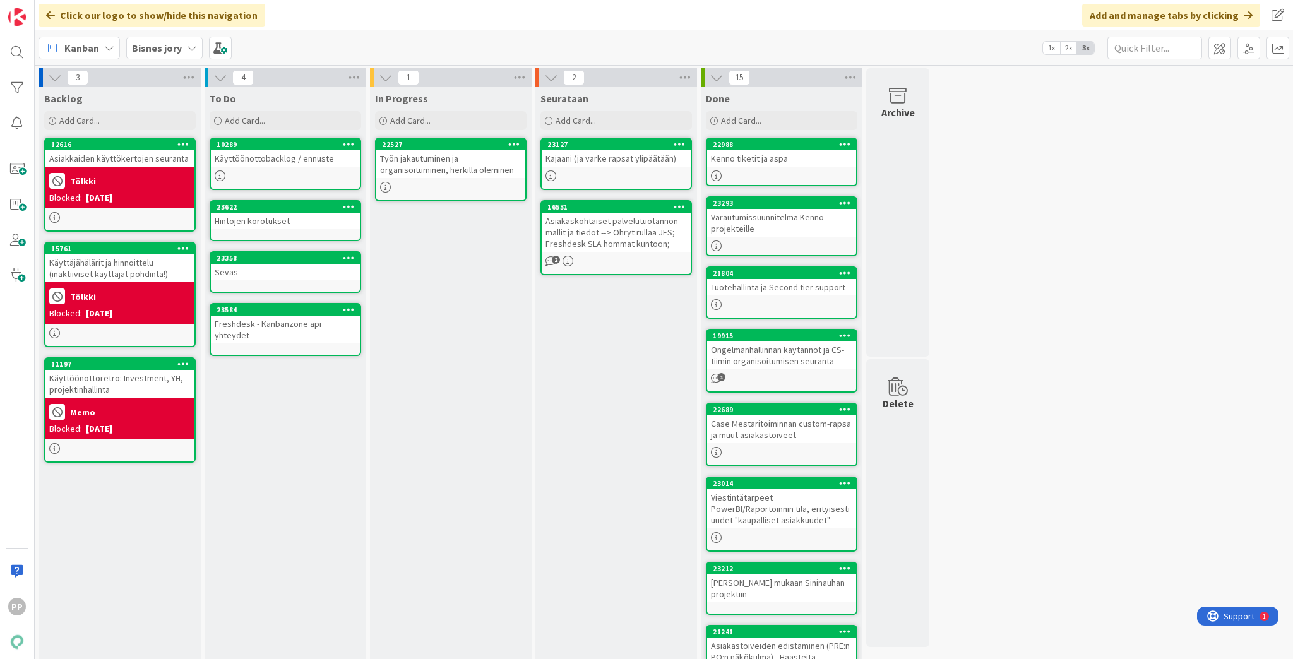
click at [782, 157] on div "Kenno tiketit ja aspa" at bounding box center [781, 158] width 149 height 16
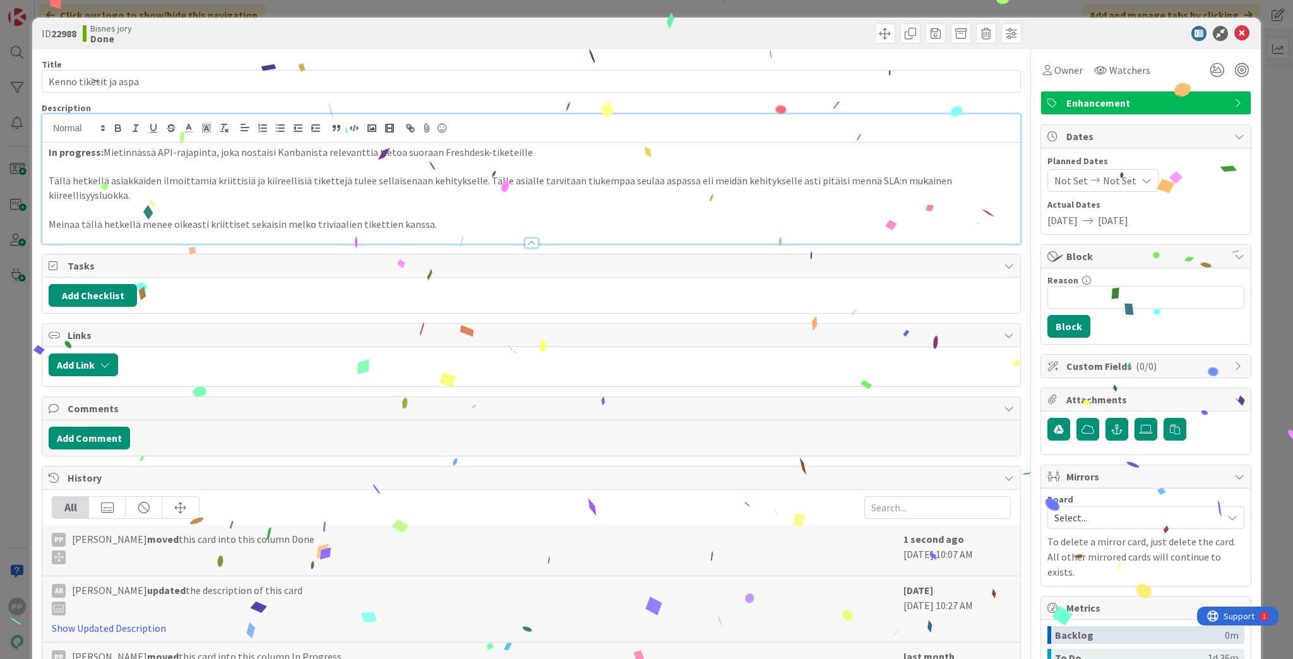
click at [409, 131] on div "In progress: Mietinnässä API-rajapinta, joka nostaisi Kanbanista relevanttia ti…" at bounding box center [531, 178] width 978 height 129
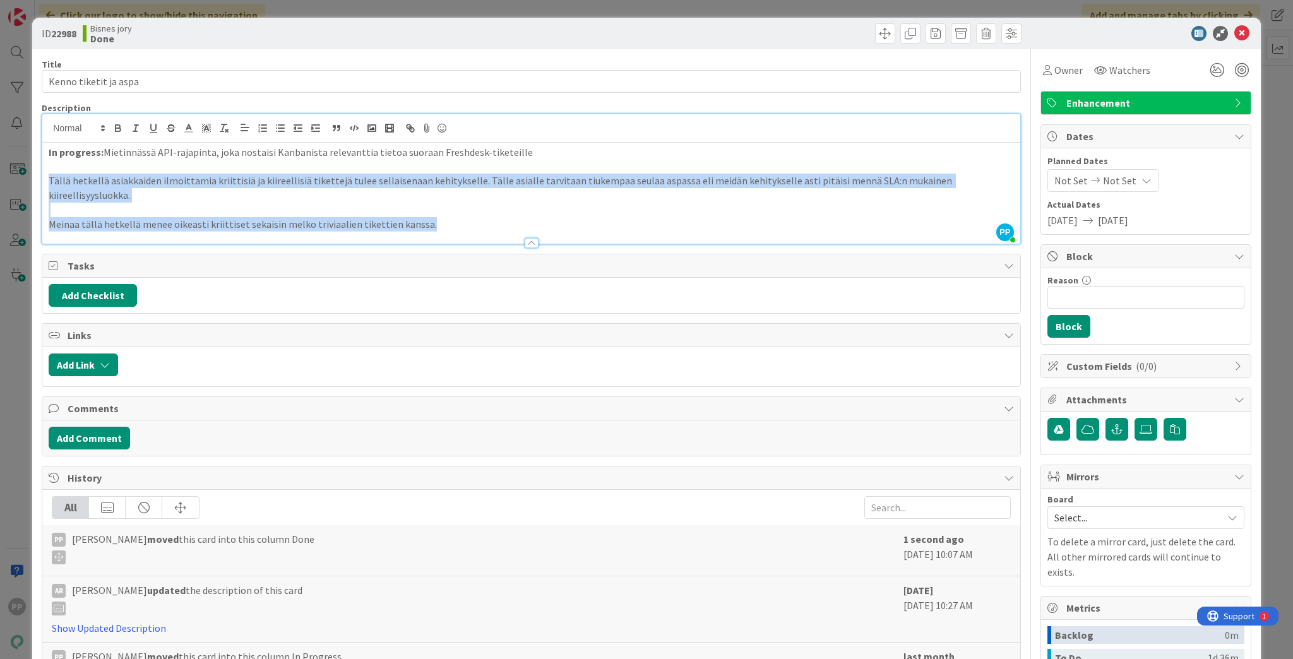
drag, startPoint x: 49, startPoint y: 178, endPoint x: 453, endPoint y: 218, distance: 405.5
click at [453, 218] on div "Description PP Pekka Paaskunta just joined In progress: Mietinnässä API-rajapin…" at bounding box center [532, 173] width 980 height 142
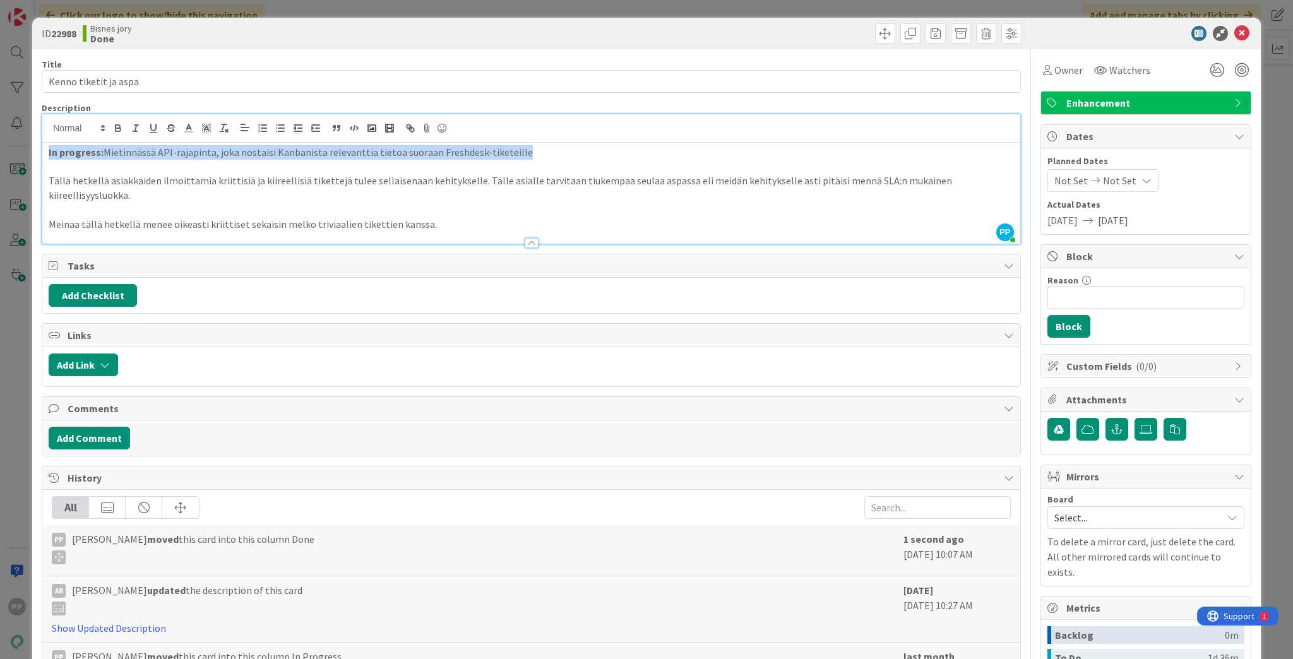
drag, startPoint x: 543, startPoint y: 154, endPoint x: 22, endPoint y: 90, distance: 525.0
click at [22, 90] on div "ID 22988 Bisnes jory Done Title 21 / 128 Kenno tiketit ja aspa Description PP P…" at bounding box center [646, 329] width 1293 height 659
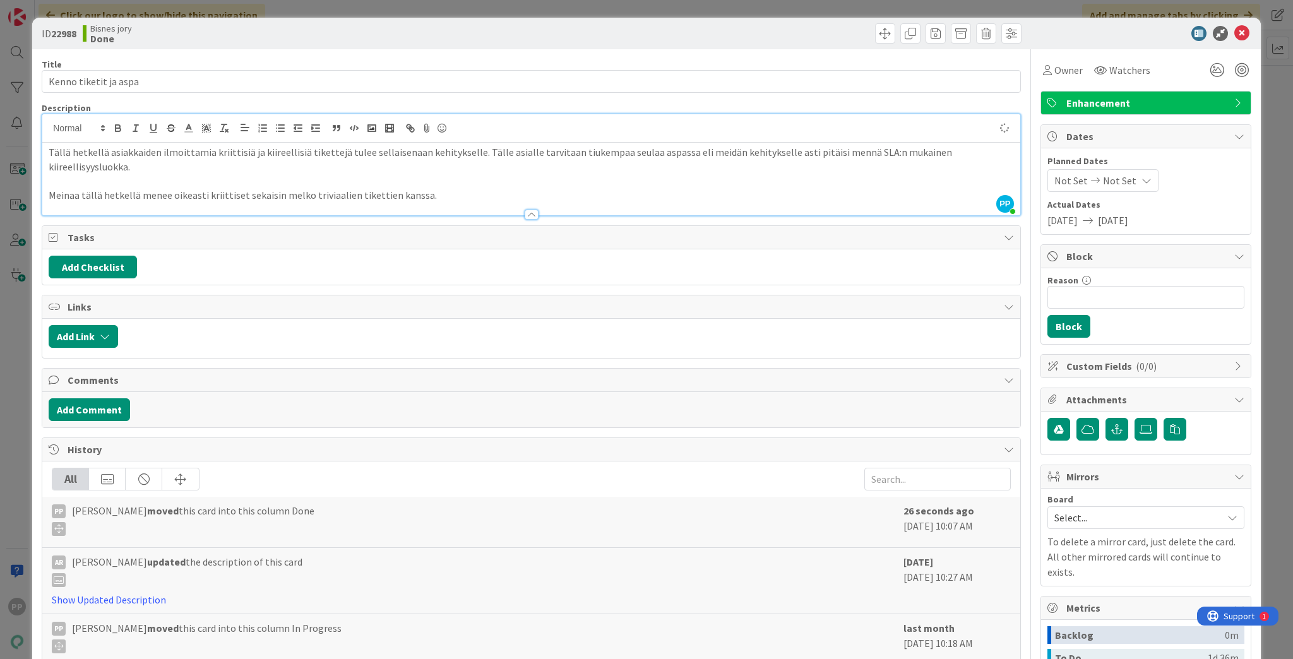
click at [109, 188] on p "Meinaa tällä hetkellä menee oikeasti kriittiset sekaisin melko triviaalien tike…" at bounding box center [532, 195] width 966 height 15
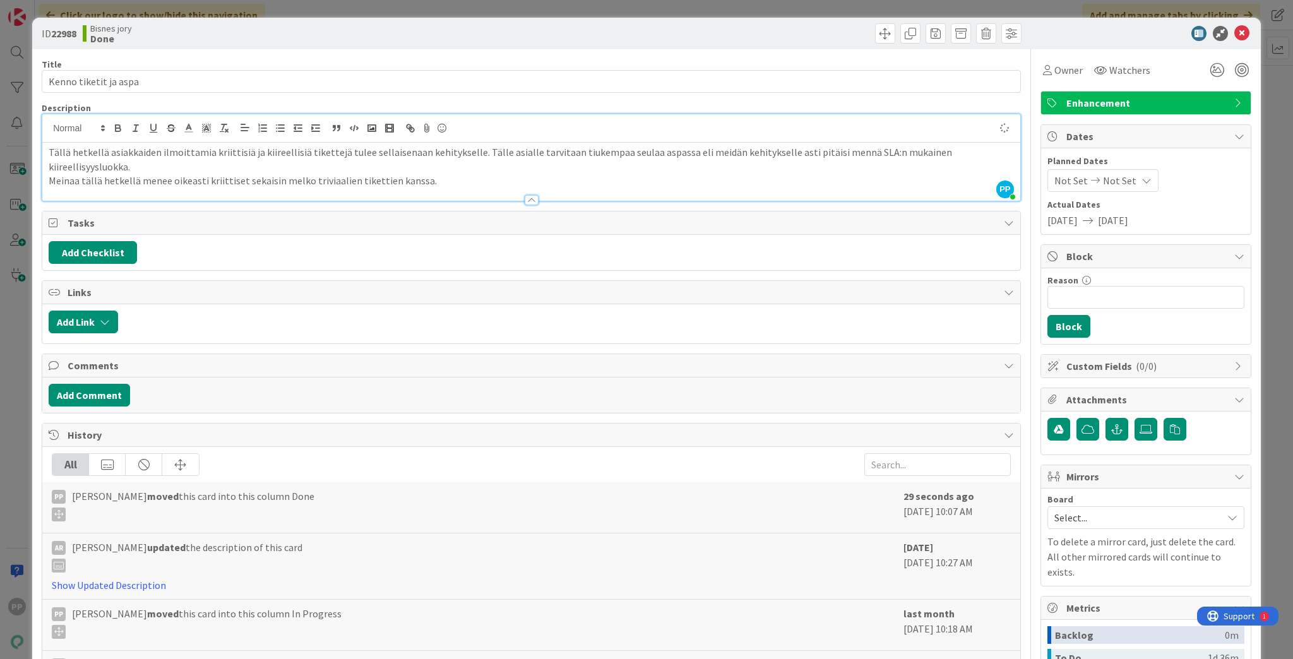
click at [178, 54] on div "Title 21 / 128 Kenno tiketit ja aspa Description PP Pekka Paaskunta just joined…" at bounding box center [532, 442] width 980 height 786
click at [204, 6] on div "ID 22988 Bisnes jory Done Title 21 / 128 Kenno tiketit ja aspa Description PP P…" at bounding box center [646, 329] width 1293 height 659
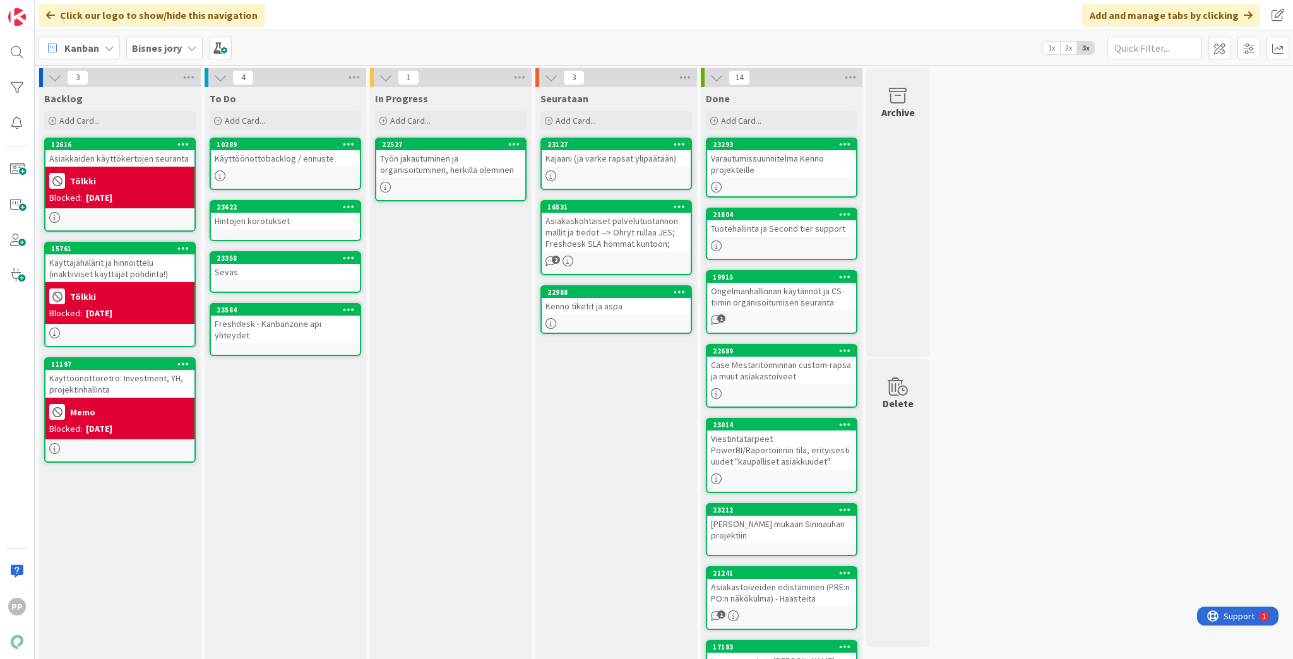
click at [625, 306] on div "Kenno tiketit ja aspa" at bounding box center [616, 306] width 149 height 16
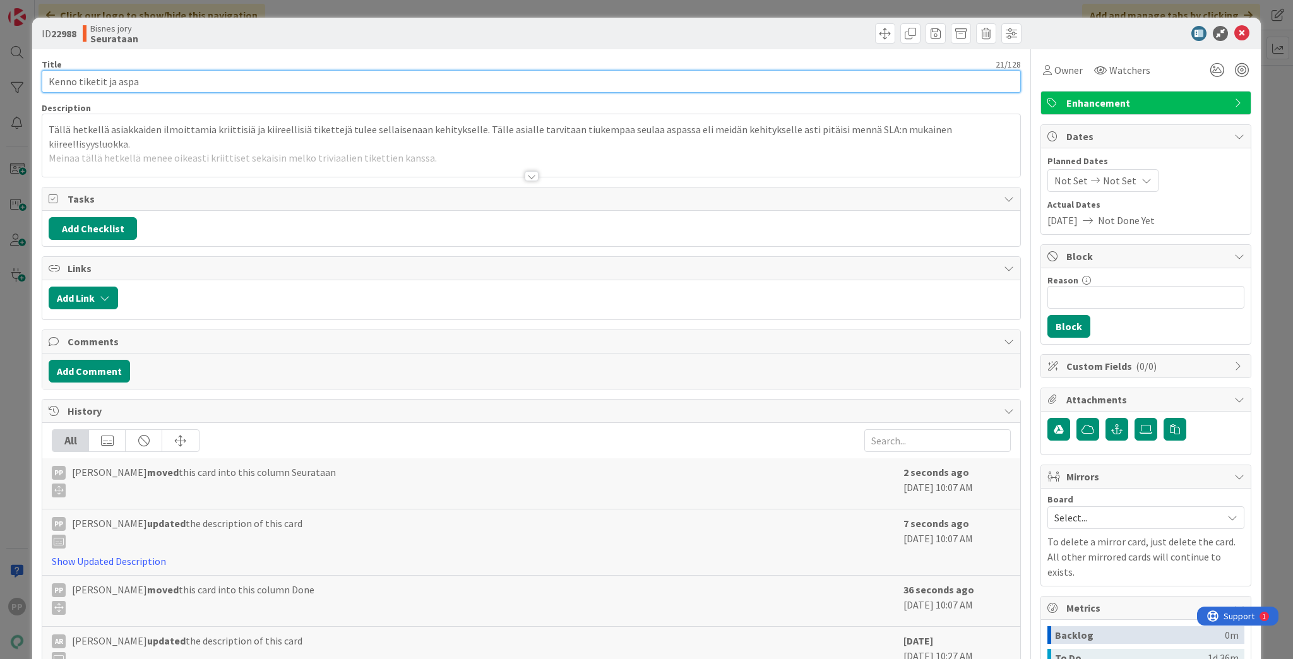
click at [380, 88] on input "Kenno tiketit ja aspa" at bounding box center [532, 81] width 980 height 23
type input "Kenno tiketit ja aspa - kiireellisyysluokat"
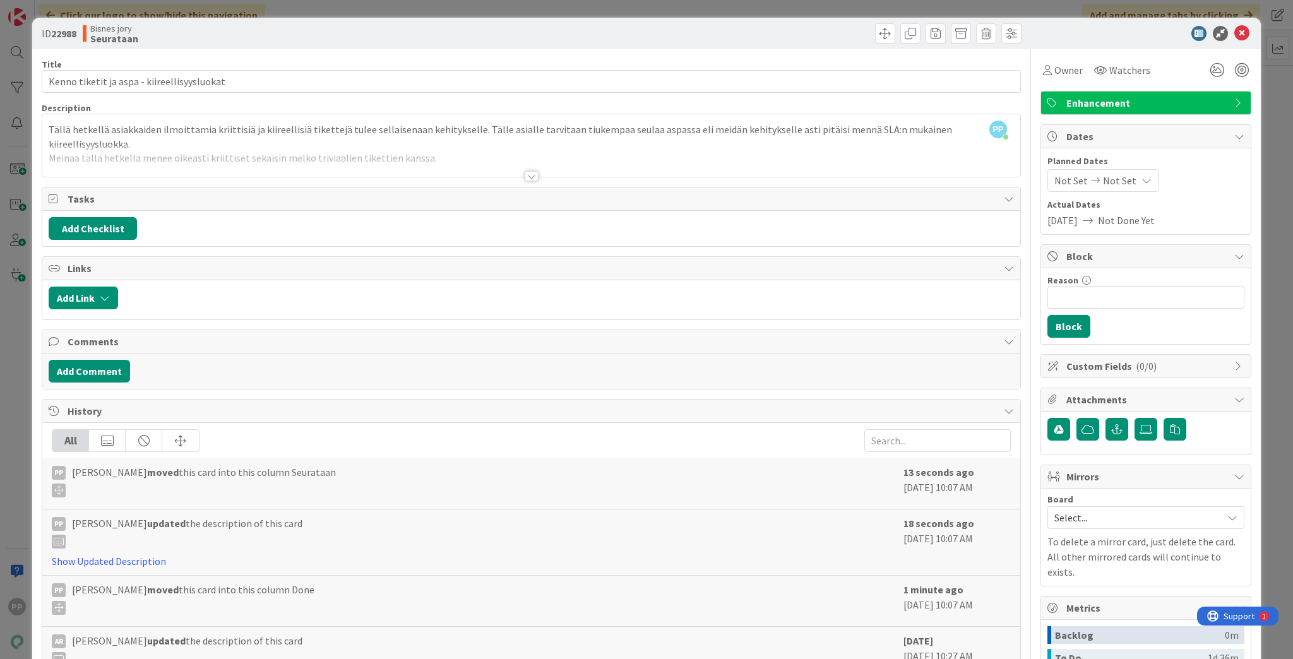
click at [388, 45] on div "ID 22988 Bisnes jory Seurataan" at bounding box center [646, 34] width 1229 height 32
click at [377, 10] on div "ID 22988 Bisnes jory Seurataan Title 43 / 128 Kenno tiketit ja aspa - kiireelli…" at bounding box center [646, 329] width 1293 height 659
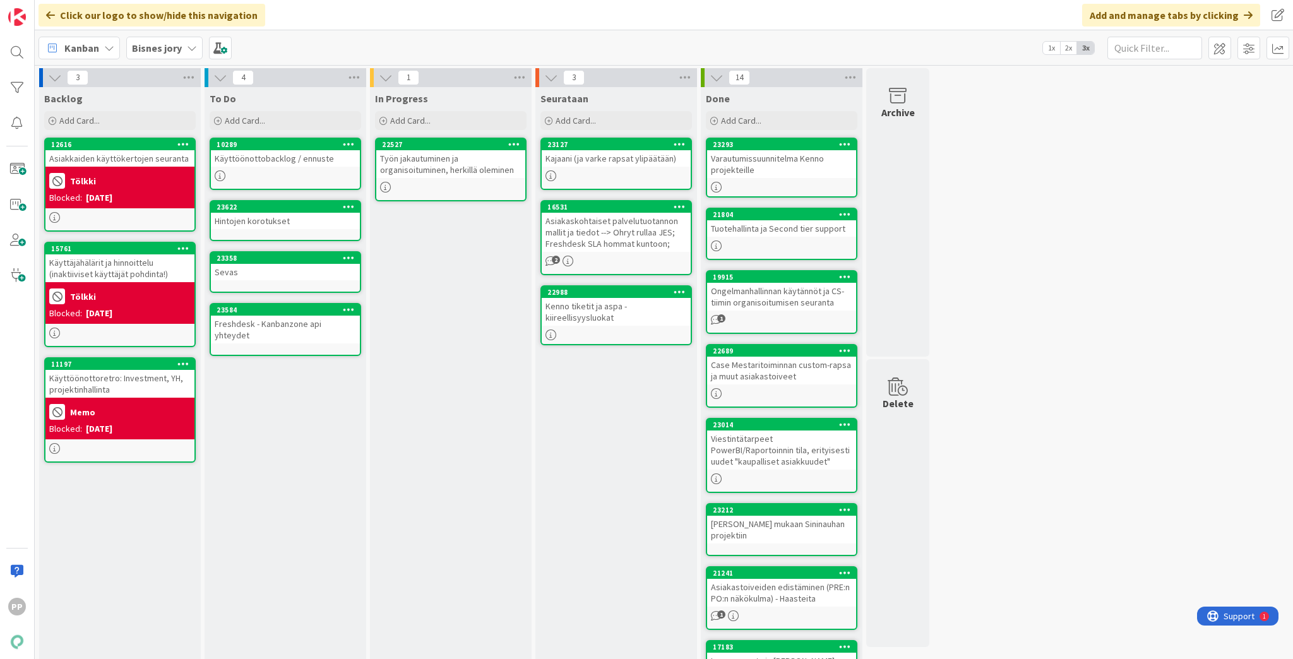
click at [628, 437] on div "Seurataan Add Card... 23127 Kajaani (ja varke rapsat ylipäätään) 16531 Asiakask…" at bounding box center [617, 506] width 162 height 838
click at [632, 432] on div "Seurataan Add Card... 23127 Kajaani (ja varke rapsat ylipäätään) 16531 Asiakask…" at bounding box center [617, 506] width 162 height 838
click at [612, 507] on div "Seurataan Add Card... 23127 Kajaani (ja varke rapsat ylipäätään) 16531 Asiakask…" at bounding box center [617, 506] width 162 height 838
click at [606, 419] on div "Seurataan Add Card... 23127 Kajaani (ja varke rapsat ylipäätään) 16531 Asiakask…" at bounding box center [617, 506] width 162 height 838
click at [597, 467] on div "Seurataan Add Card... 23127 Kajaani (ja varke rapsat ylipäätään) 16531 Asiakask…" at bounding box center [617, 506] width 162 height 838
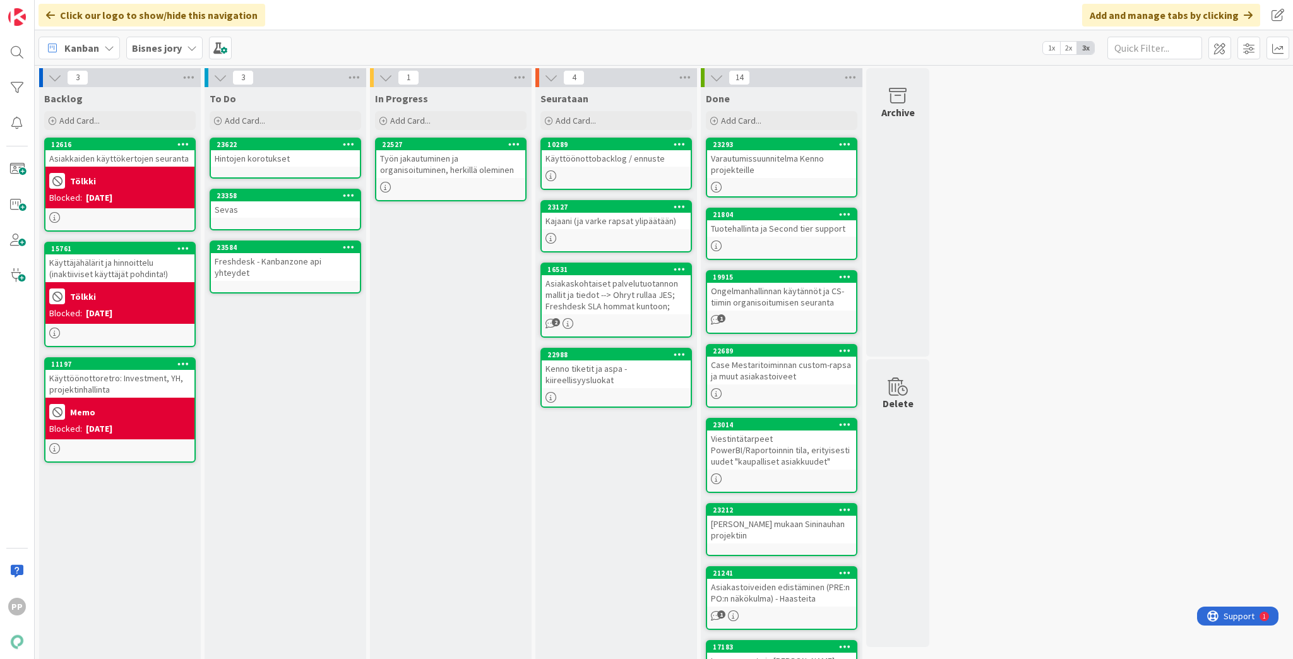
click at [436, 366] on div "In Progress Add Card... 22527 Työn jakautuminen ja organisoituminen, herkillä o…" at bounding box center [451, 506] width 162 height 838
click at [311, 202] on div "Sevas" at bounding box center [285, 209] width 149 height 16
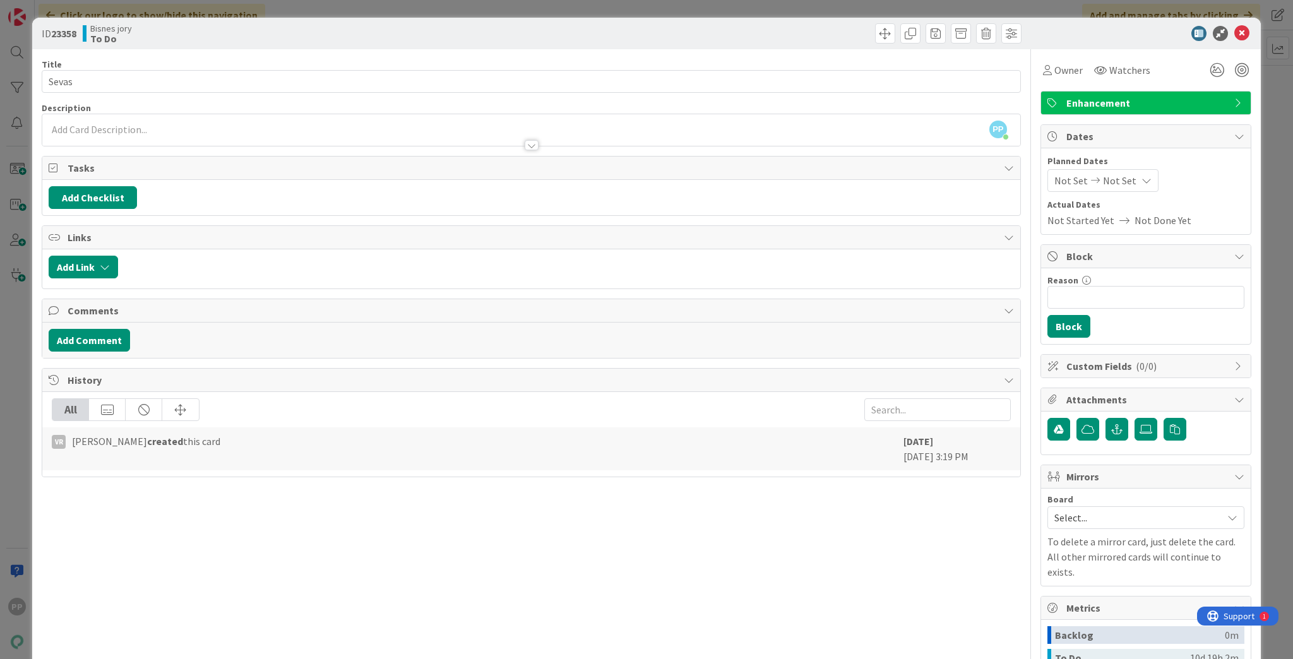
drag, startPoint x: 889, startPoint y: 434, endPoint x: 1017, endPoint y: 454, distance: 129.8
click at [1017, 454] on div "Title 5 / 128 Sevas Description PP Pekka Paaskunta just joined Owner Watchers E…" at bounding box center [647, 442] width 1210 height 786
click at [772, 572] on div "Title 5 / 128 Sevas Description PP Pekka Paaskunta just joined Owner Watchers E…" at bounding box center [532, 442] width 980 height 786
click at [241, 44] on div "ID 23358 Bisnes jory To Do" at bounding box center [646, 34] width 1229 height 32
click at [277, 13] on div "ID 23358 Bisnes jory To Do Title 5 / 128 Sevas Description PP Pekka Paaskunta j…" at bounding box center [646, 329] width 1293 height 659
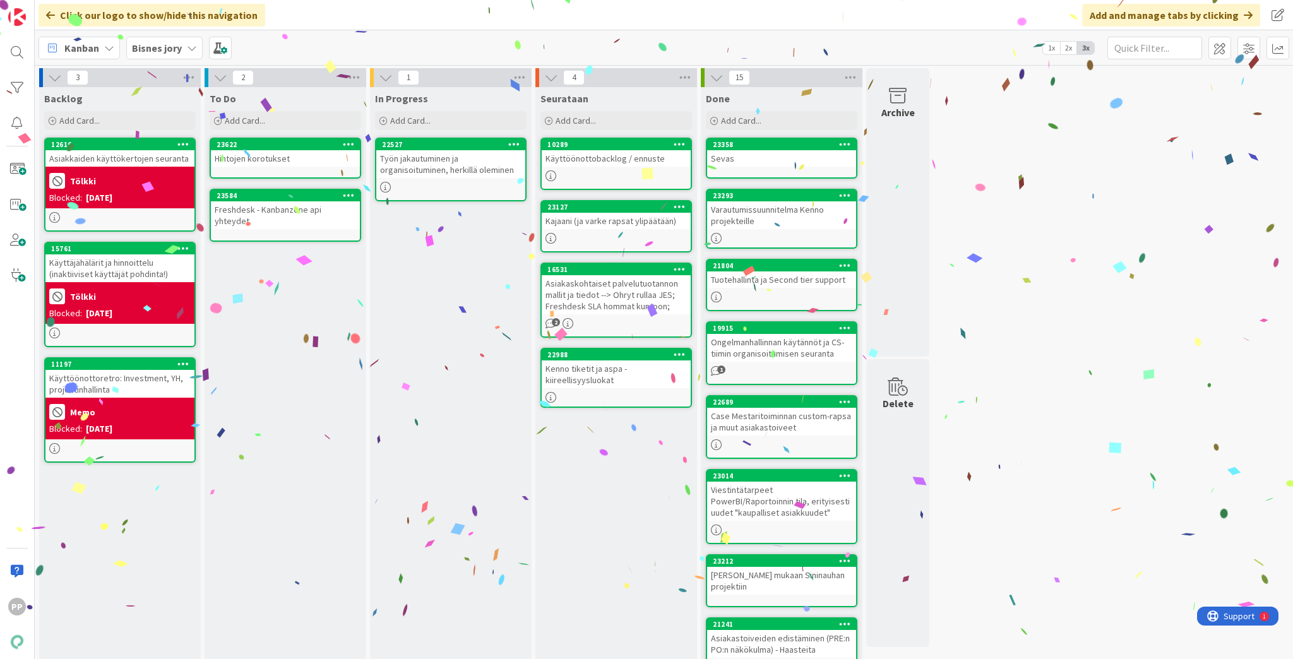
click at [468, 323] on div "In Progress Add Card... 22527 Työn jakautuminen ja organisoituminen, herkillä o…" at bounding box center [451, 505] width 162 height 837
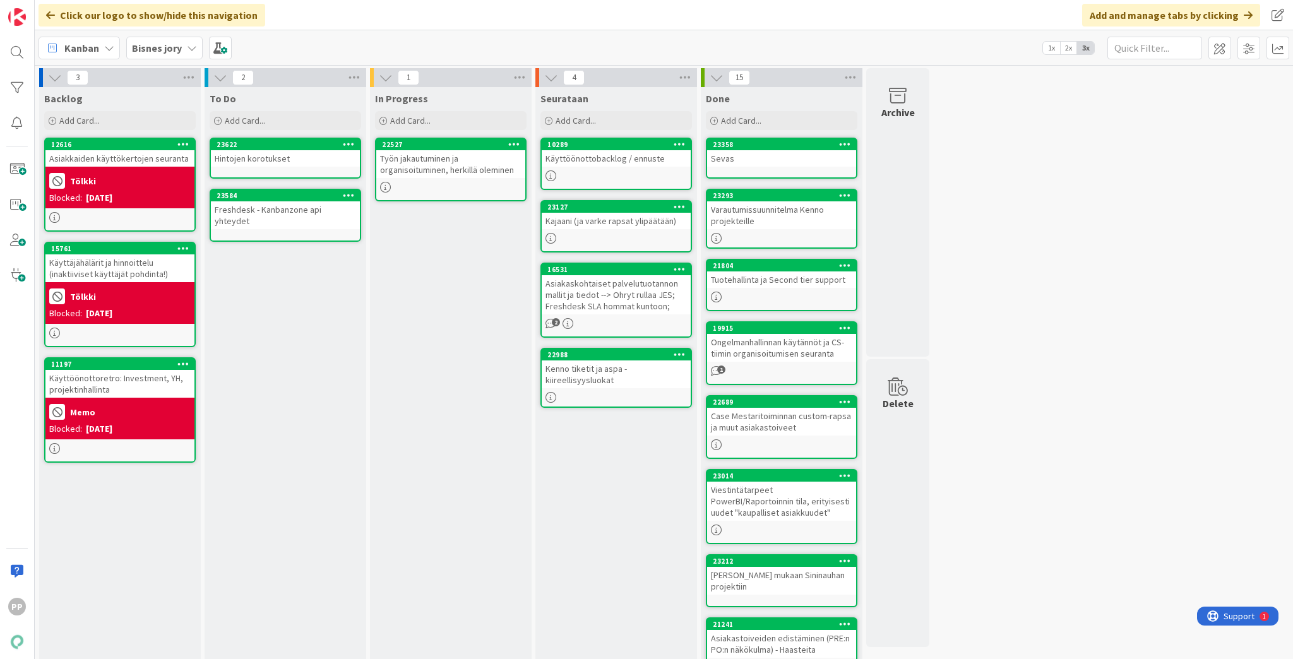
click at [460, 272] on div "In Progress Add Card... 22527 Työn jakautuminen ja organisoituminen, herkillä o…" at bounding box center [451, 505] width 162 height 837
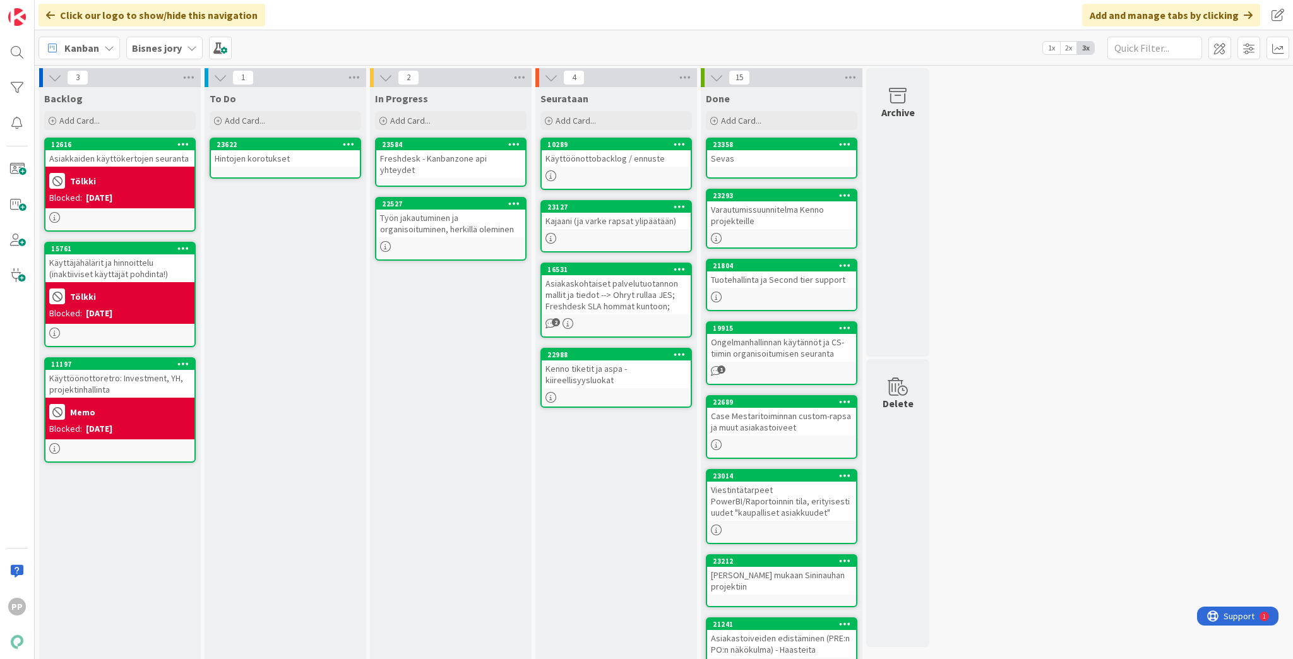
click at [483, 340] on div "In Progress Add Card... 23584 Freshdesk - Kanbanzone api yhteydet 22527 Työn ja…" at bounding box center [451, 505] width 162 height 837
click at [316, 427] on div "To Do Add Card... Template Not Set Title 0 / 128 Label Enhancement Show More...…" at bounding box center [286, 505] width 162 height 837
click at [513, 463] on div "In Progress Add Card... 23584 Freshdesk - Kanbanzone api yhteydet 22527 Työn ja…" at bounding box center [451, 505] width 162 height 837
click at [458, 400] on div "In Progress Add Card... 23584 Freshdesk - Kanbanzone api yhteydet 22527 Työn ja…" at bounding box center [451, 505] width 162 height 837
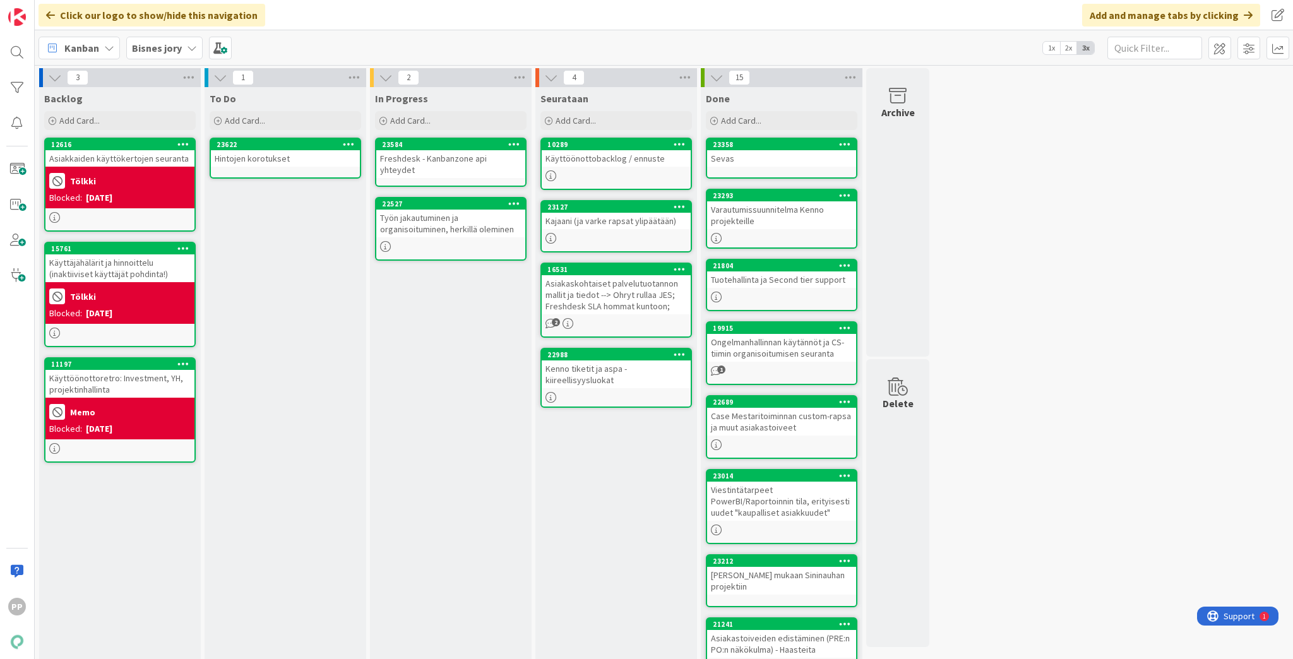
click at [473, 349] on div "In Progress Add Card... 23584 Freshdesk - Kanbanzone api yhteydet 22527 Työn ja…" at bounding box center [451, 505] width 162 height 837
click at [465, 337] on div "In Progress Add Card... 23584 Freshdesk - Kanbanzone api yhteydet 22527 Työn ja…" at bounding box center [451, 505] width 162 height 837
click at [453, 323] on div "In Progress Add Card... 23584 Freshdesk - Kanbanzone api yhteydet 22527 Työn ja…" at bounding box center [451, 505] width 162 height 837
click at [458, 337] on div "In Progress Add Card... 23584 Freshdesk - Kanbanzone api yhteydet 22527 Työn ja…" at bounding box center [451, 505] width 162 height 837
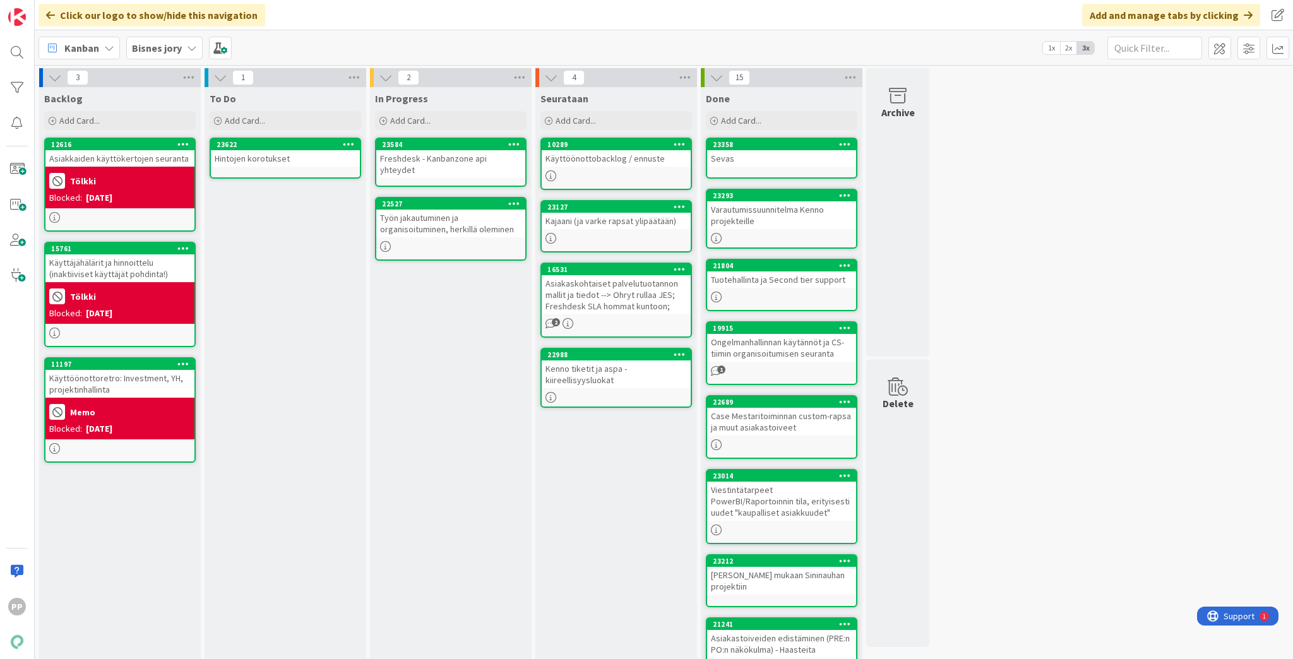
click at [292, 327] on div "To Do Add Card... Template Not Set Title 0 / 128 Label Enhancement Show More...…" at bounding box center [286, 505] width 162 height 837
click at [309, 256] on div "To Do Add Card... Template Not Set Title 0 / 128 Label Enhancement Show More...…" at bounding box center [286, 505] width 162 height 837
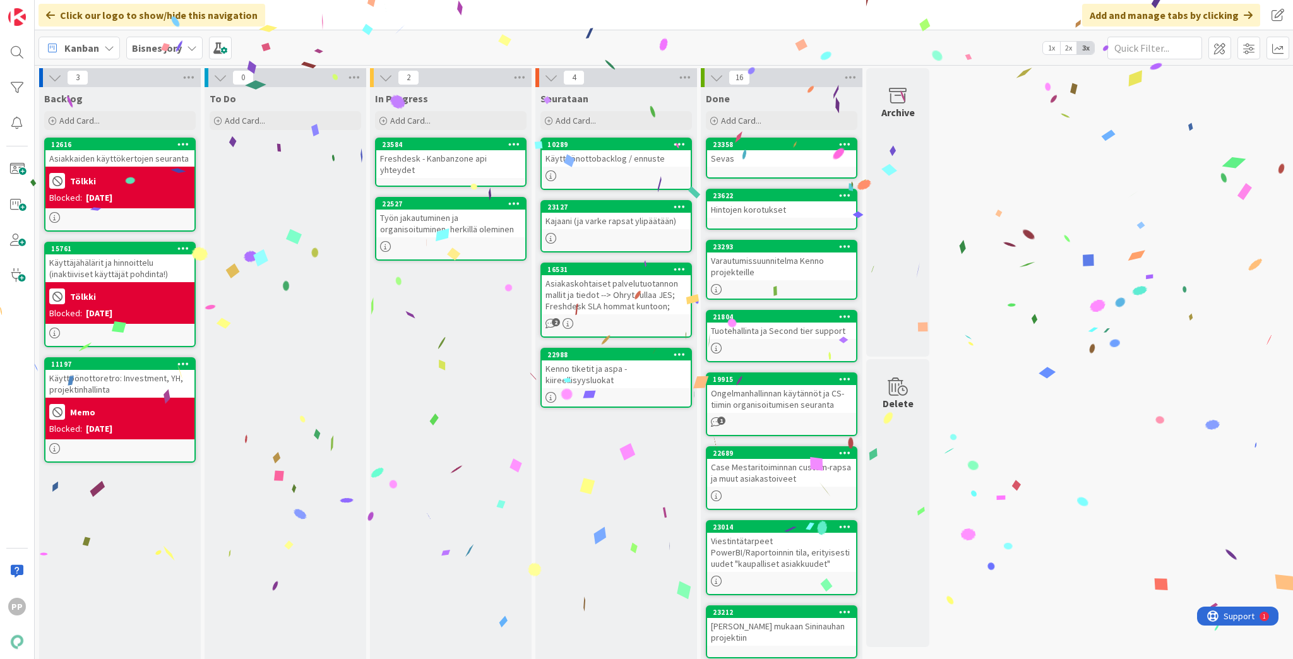
click at [1094, 301] on div "3 Backlog Add Card... 12616 Asiakkaiden käyttökertojen seuranta Tölkki Blocked:…" at bounding box center [664, 493] width 1254 height 851
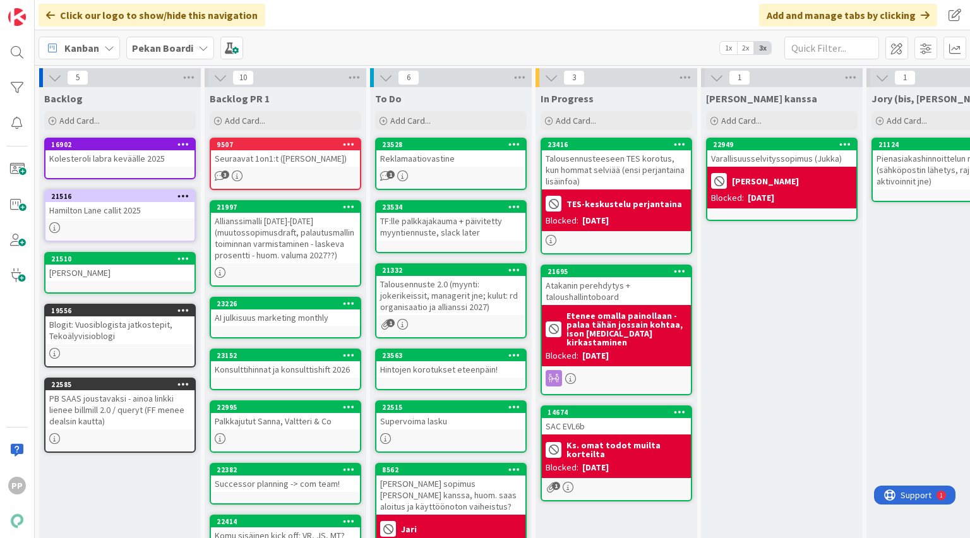
click at [198, 50] on icon at bounding box center [203, 48] width 10 height 10
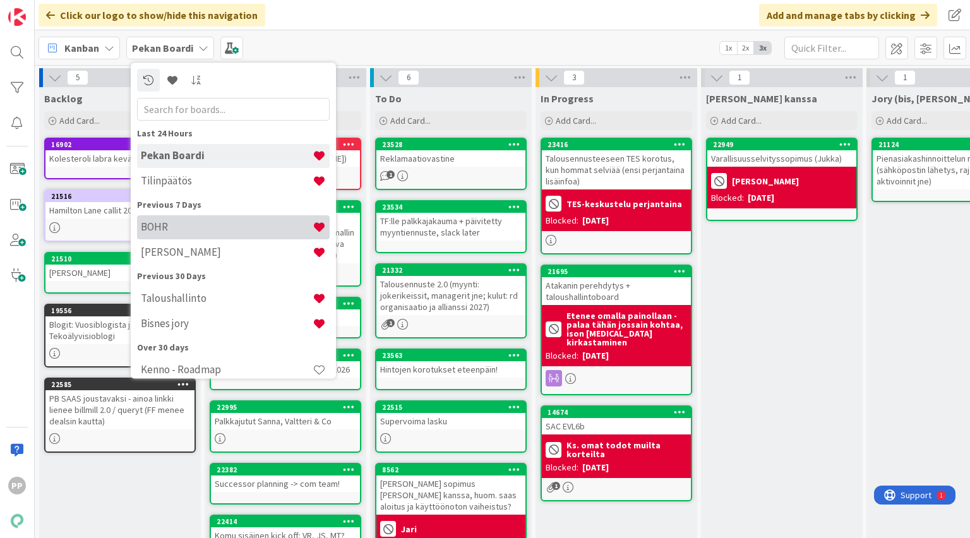
click at [225, 229] on h4 "BOHR" at bounding box center [227, 227] width 172 height 13
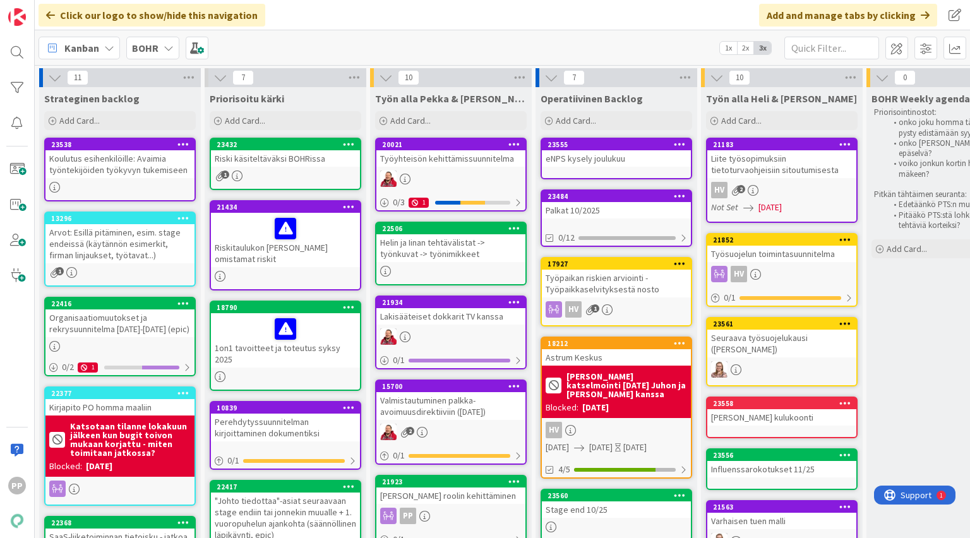
click at [284, 43] on div "Kanban BOHR 1x 2x 3x" at bounding box center [502, 47] width 935 height 35
click at [376, 22] on div "Click our logo to show/hide this navigation Add and manage tabs by clicking" at bounding box center [502, 15] width 935 height 30
